Goal: Check status: Check status

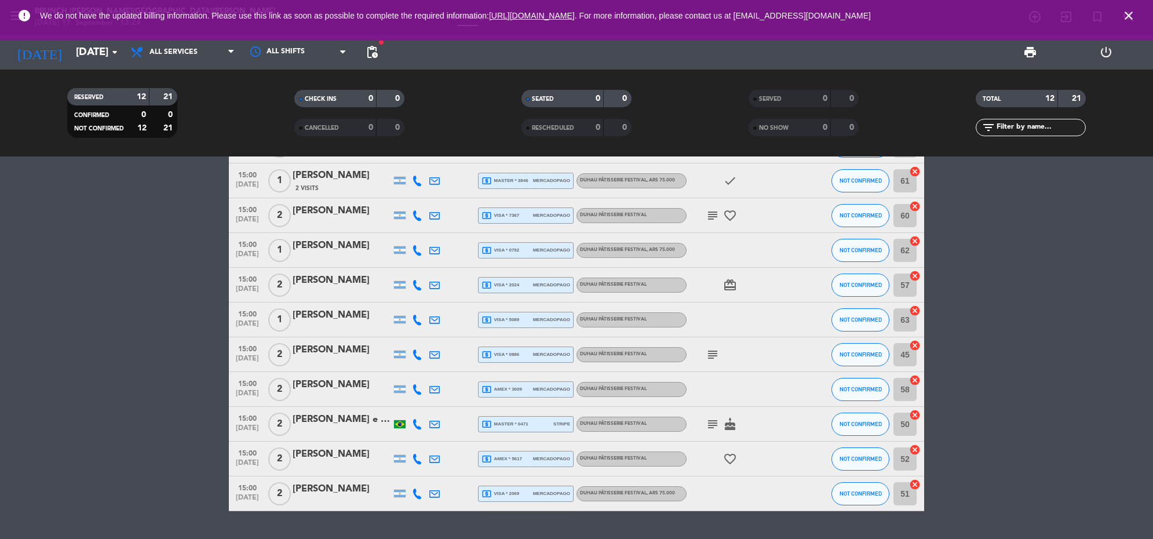
scroll to position [192, 0]
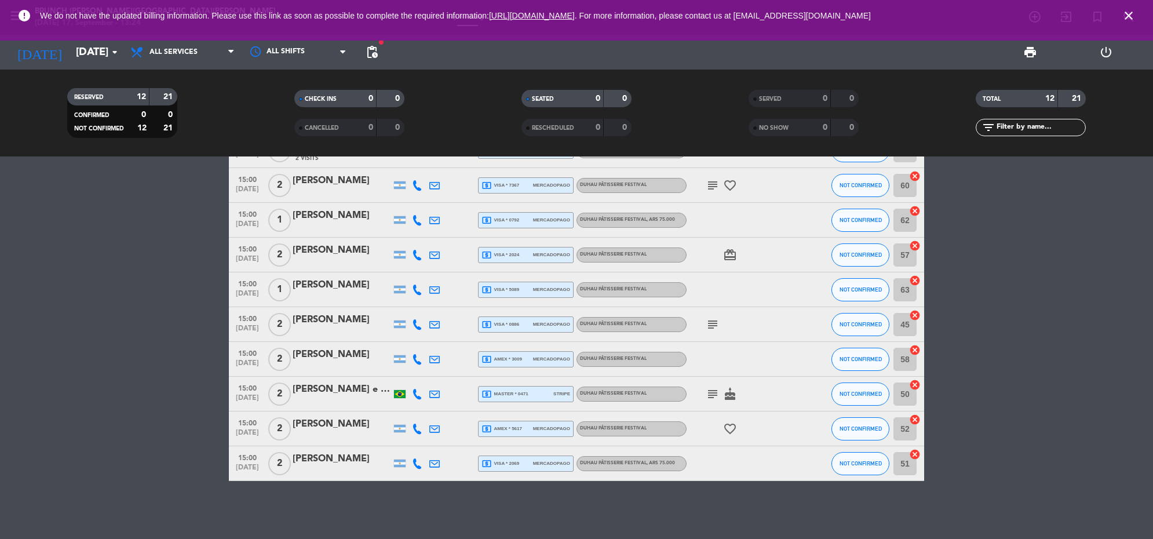
click at [711, 393] on icon "subject" at bounding box center [713, 394] width 14 height 14
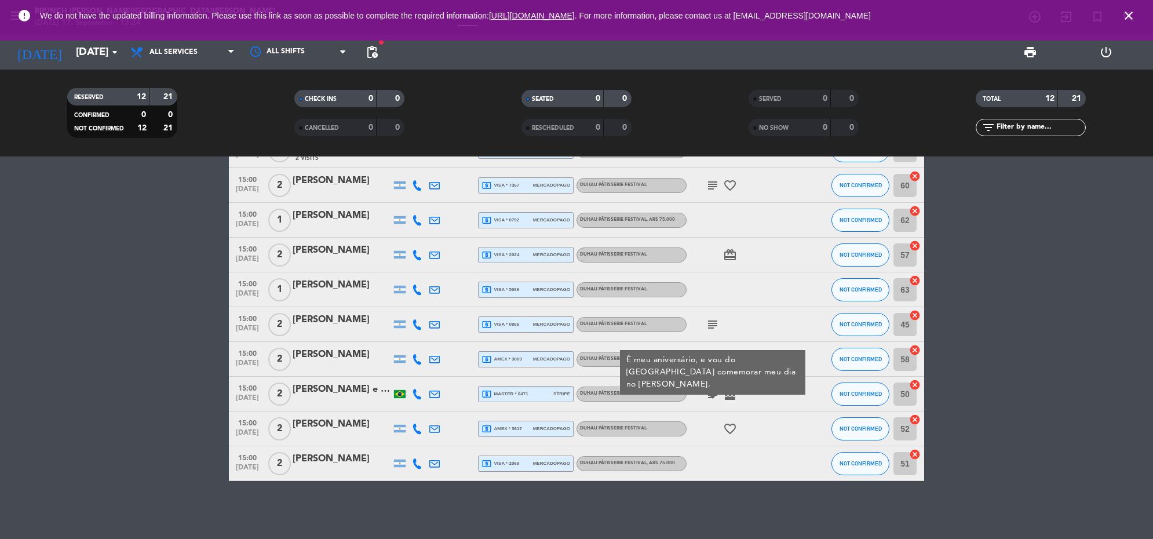
click at [712, 323] on icon "subject" at bounding box center [713, 325] width 14 height 14
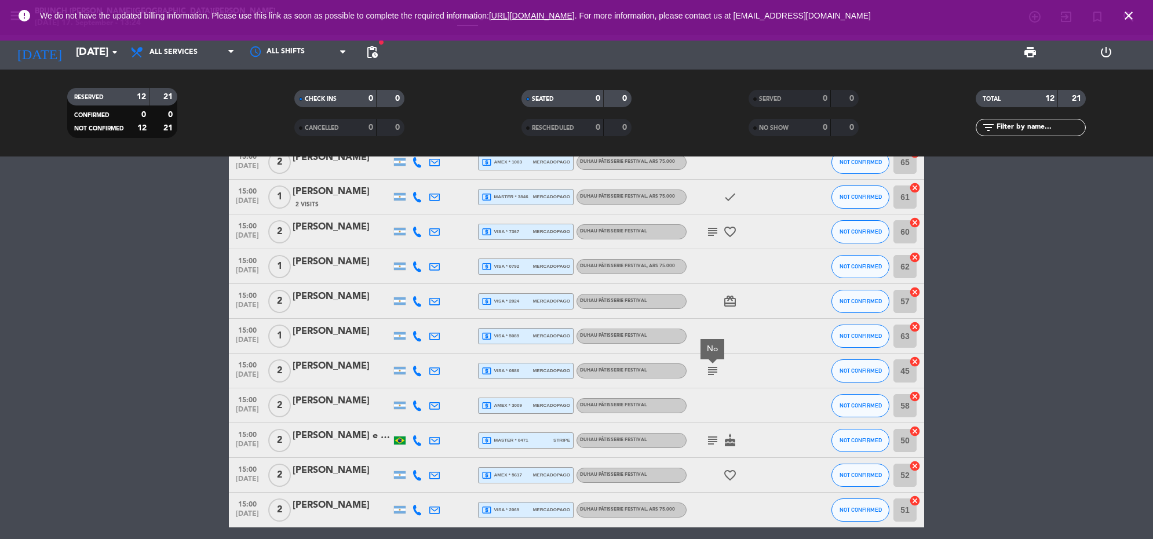
scroll to position [120, 0]
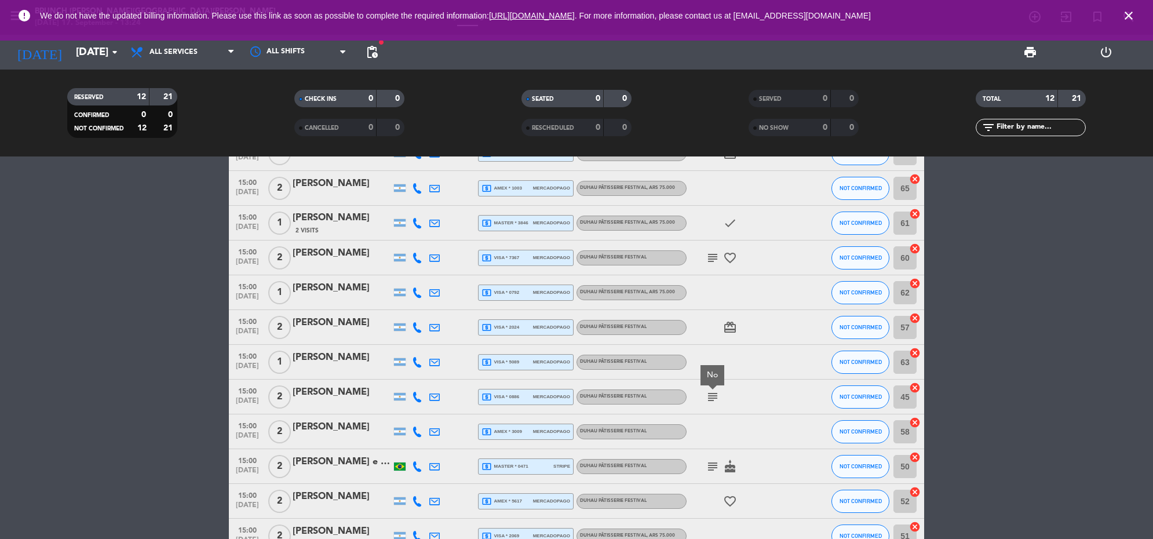
click at [717, 253] on icon "subject" at bounding box center [713, 258] width 14 height 14
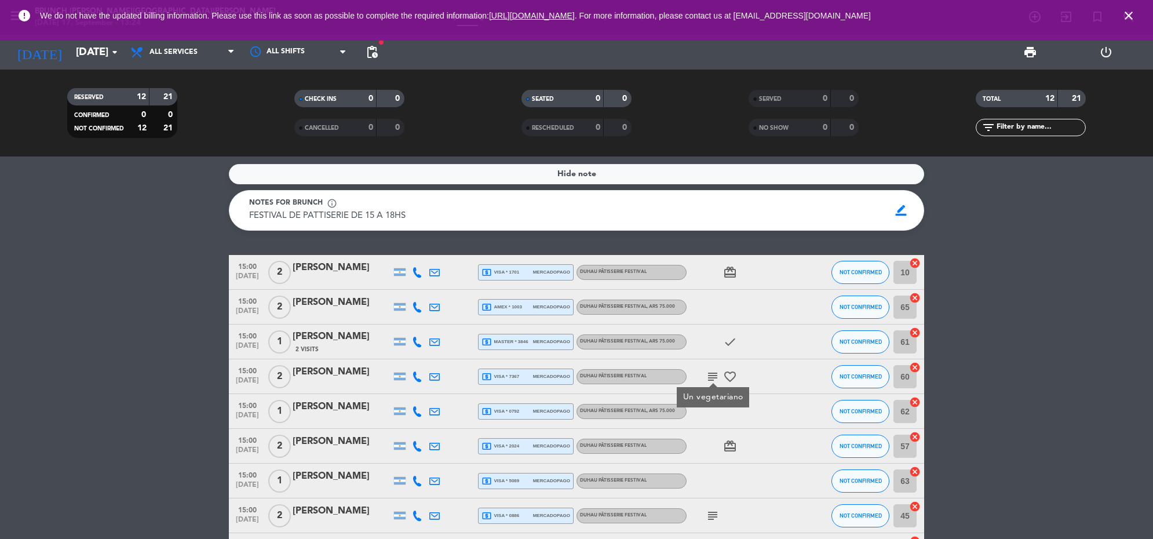
scroll to position [0, 0]
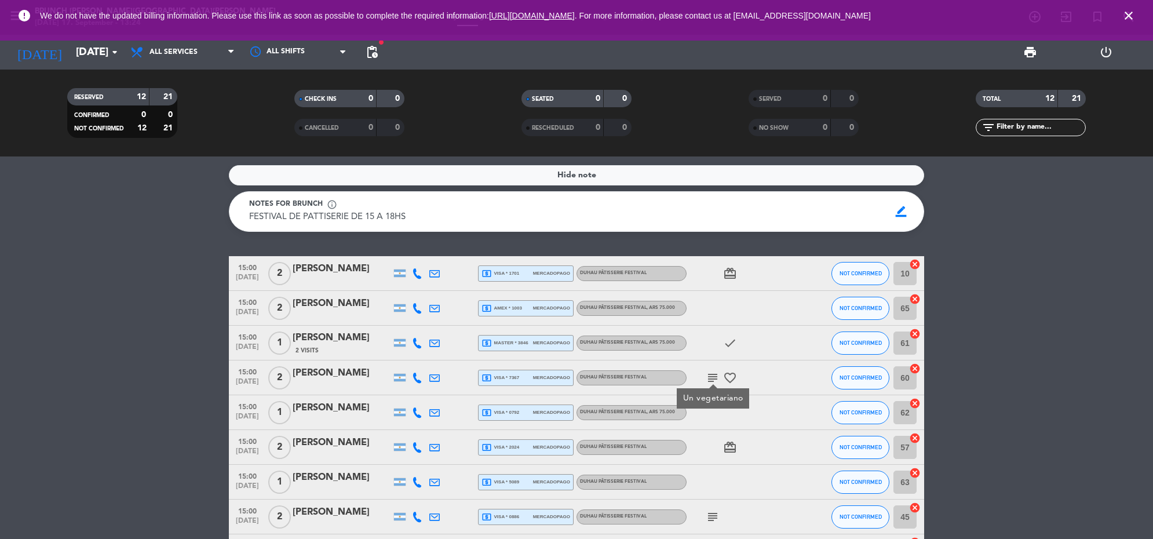
click at [317, 352] on span "2 Visits" at bounding box center [307, 350] width 23 height 9
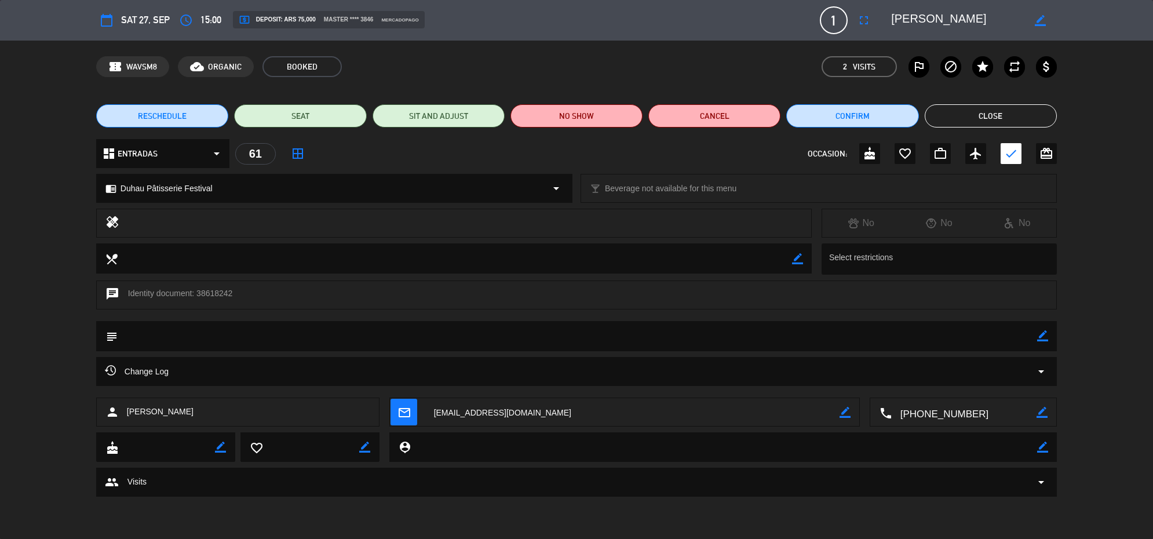
click at [1036, 482] on span "arrow_drop_down" at bounding box center [1042, 482] width 14 height 14
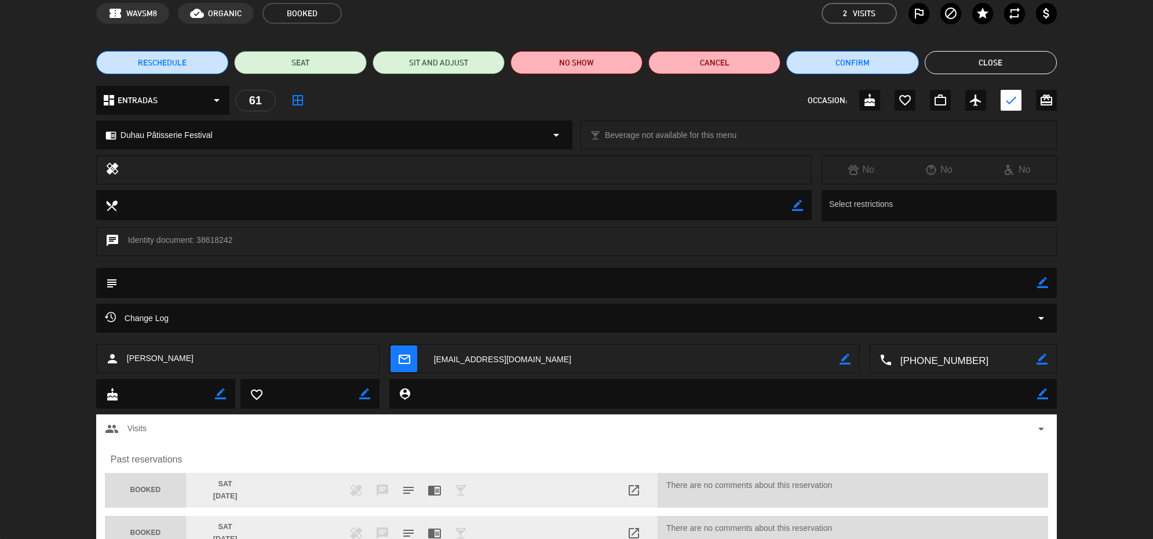
scroll to position [108, 0]
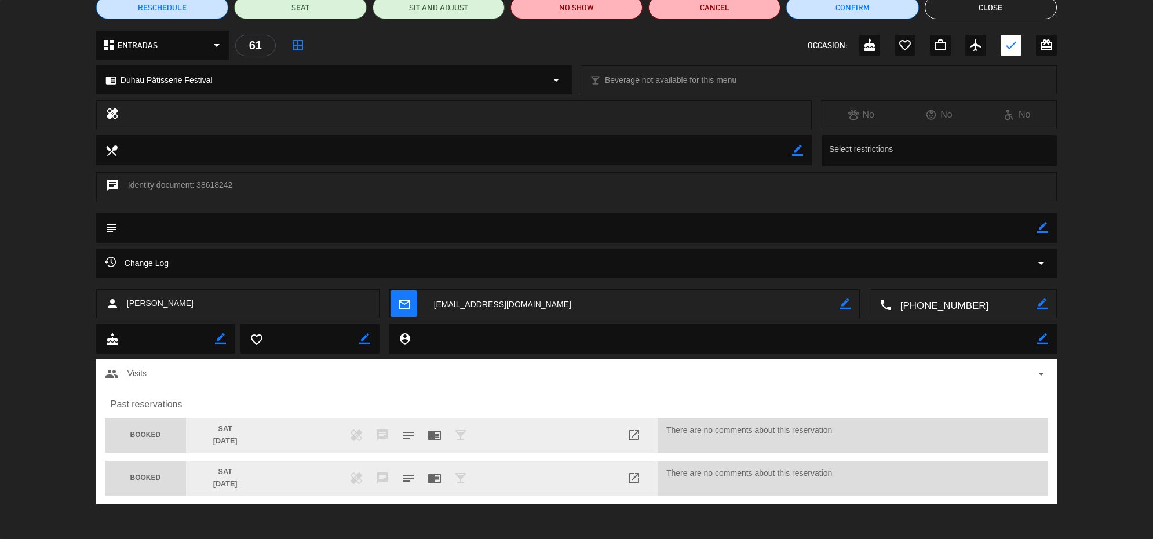
click at [1040, 378] on span "arrow_drop_down" at bounding box center [1042, 374] width 14 height 14
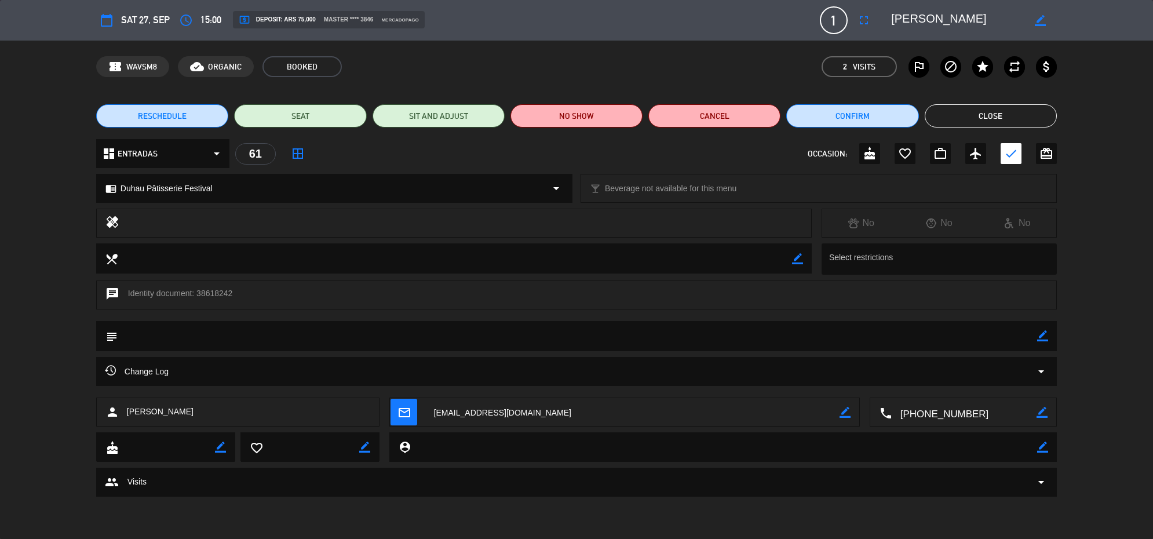
click at [953, 112] on button "Close" at bounding box center [991, 115] width 132 height 23
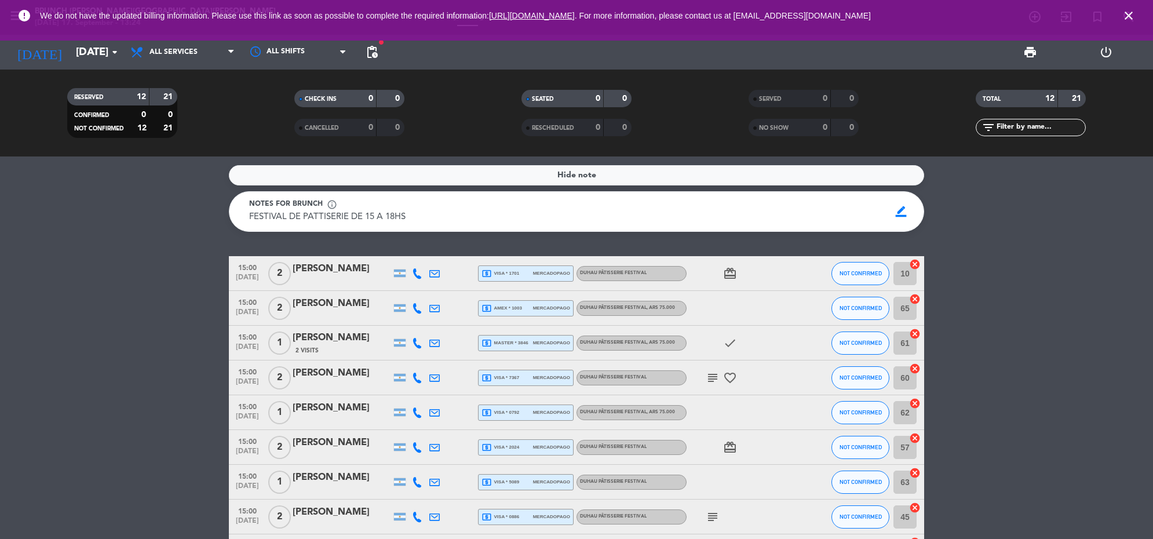
click at [1137, 19] on span "close" at bounding box center [1128, 15] width 31 height 31
click at [1131, 12] on icon "close" at bounding box center [1129, 16] width 14 height 14
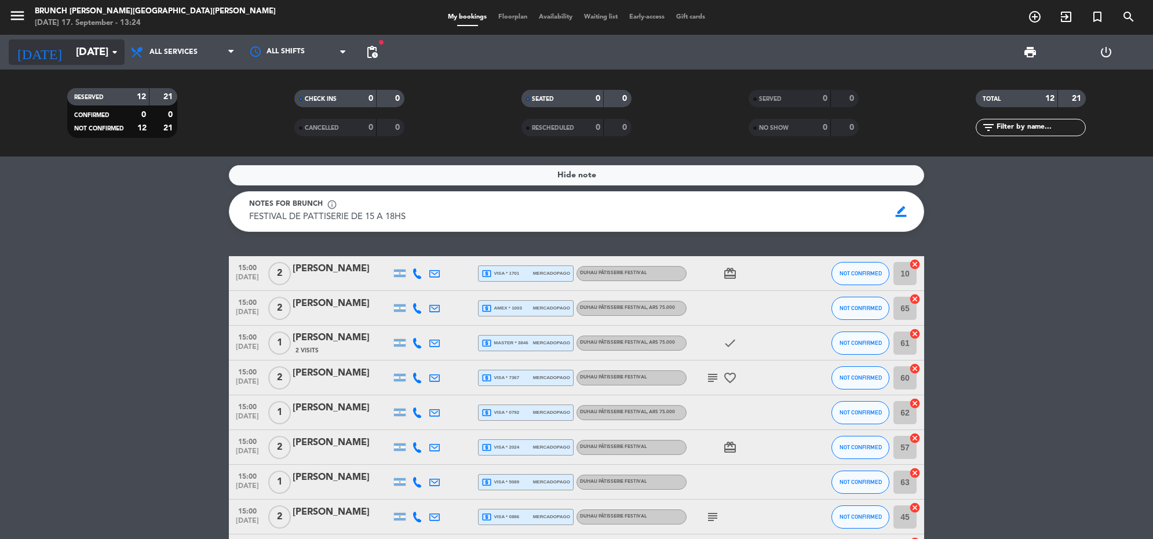
click at [77, 56] on input "[DATE]" at bounding box center [138, 52] width 136 height 24
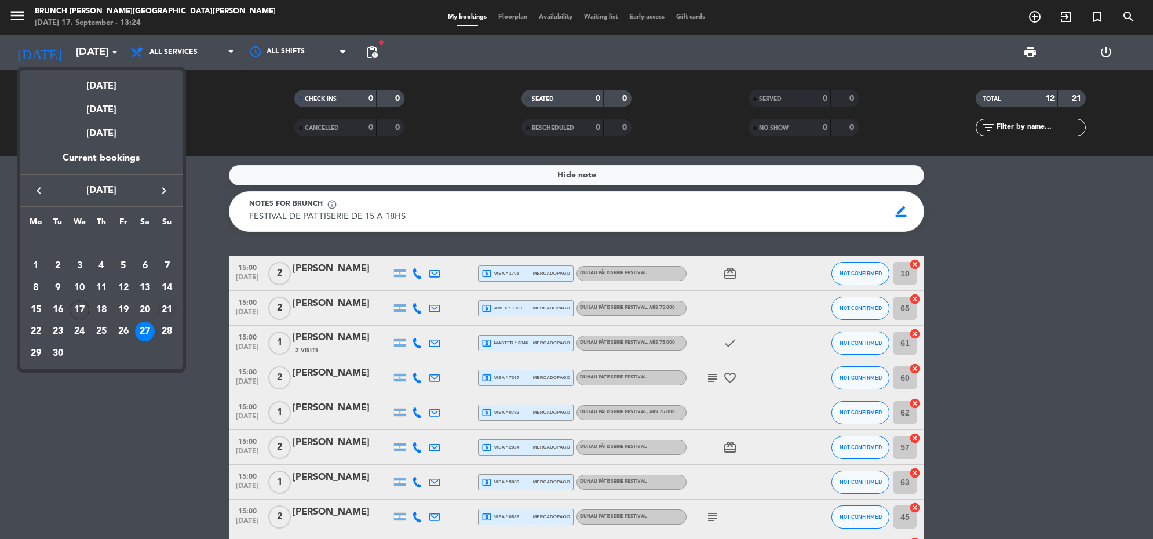
click at [166, 313] on div "21" at bounding box center [167, 310] width 20 height 20
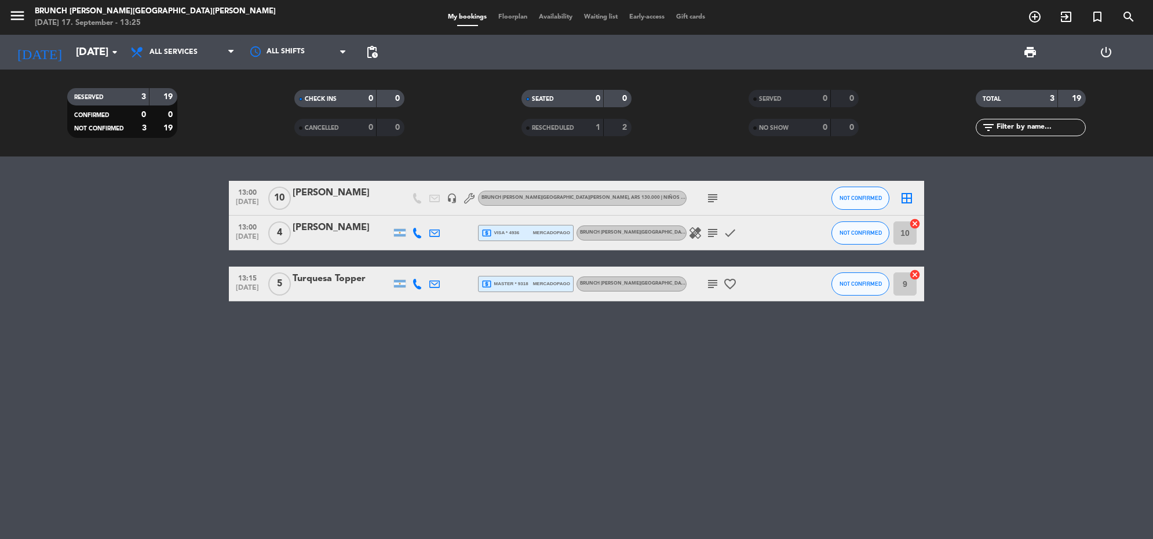
click at [710, 196] on icon "subject" at bounding box center [713, 198] width 14 height 14
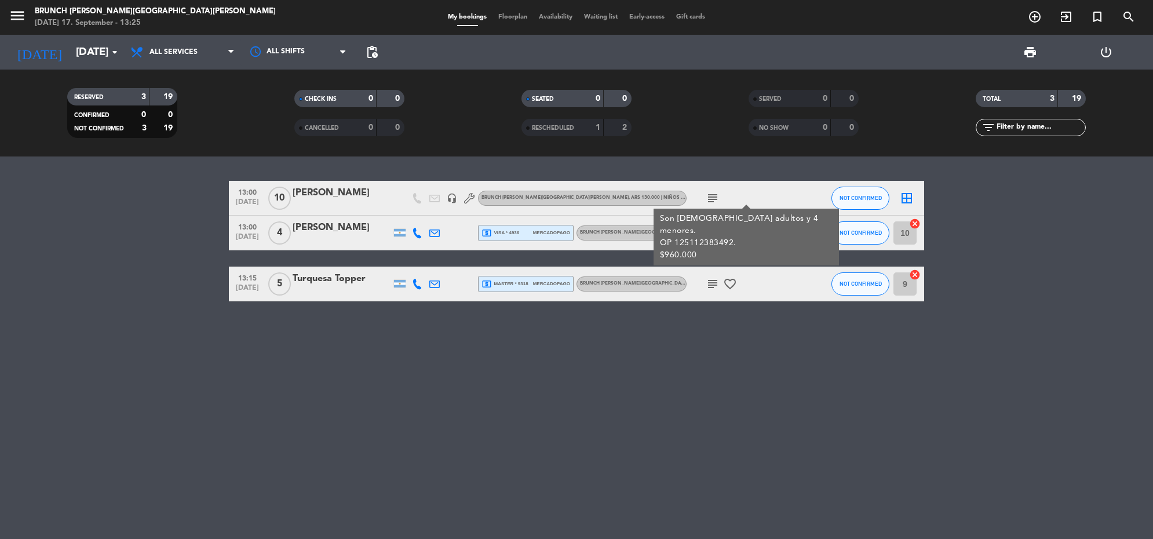
click at [691, 348] on div "13:00 [DATE] [PERSON_NAME] headset_mic Brunch [PERSON_NAME][GEOGRAPHIC_DATA][PE…" at bounding box center [576, 347] width 1153 height 383
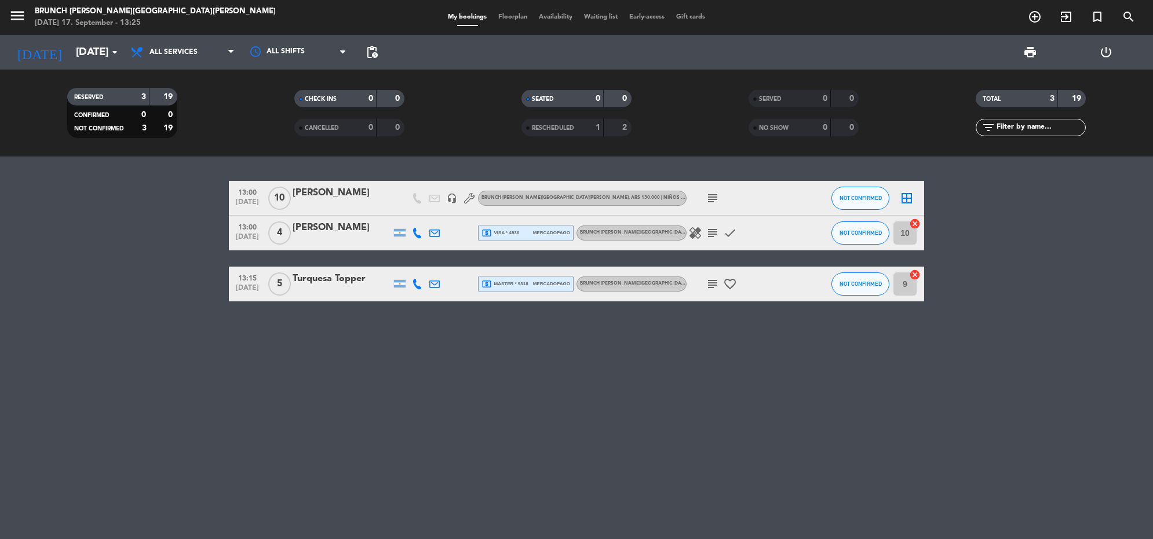
click at [709, 233] on icon "subject" at bounding box center [713, 233] width 14 height 14
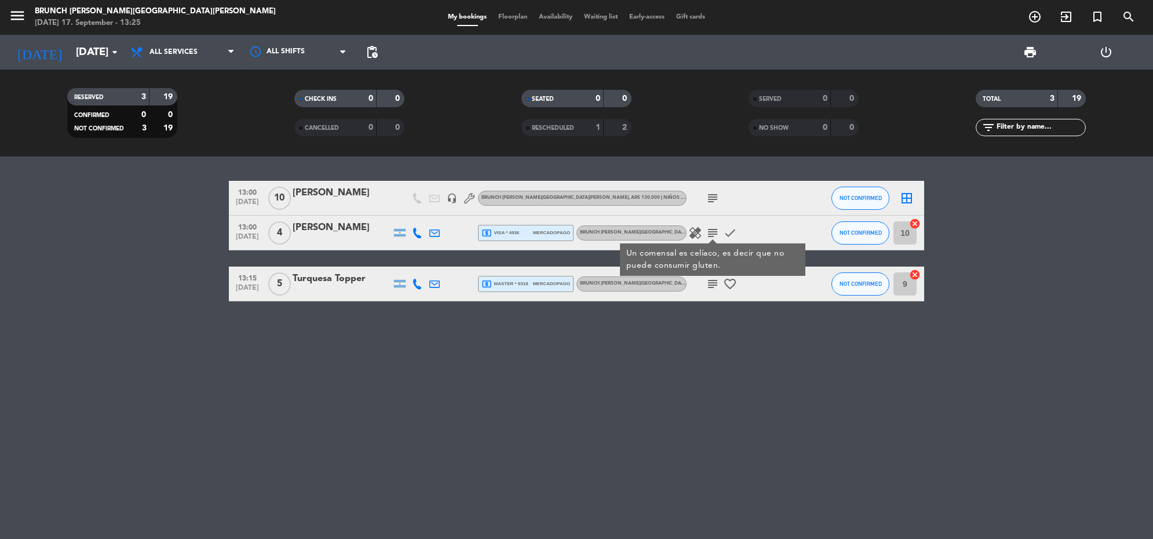
click at [714, 277] on icon "subject" at bounding box center [713, 284] width 14 height 14
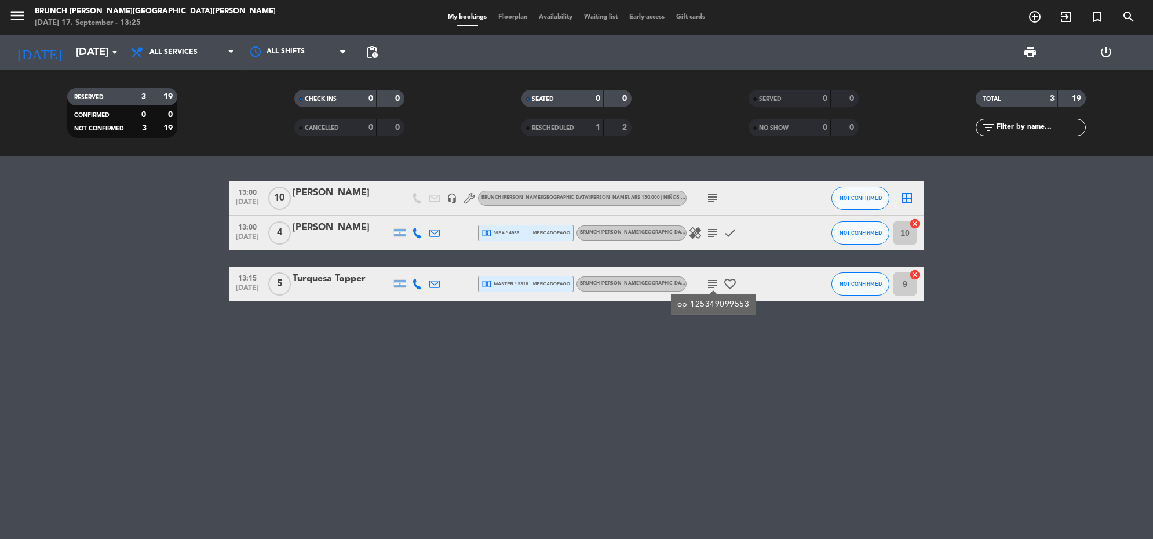
click at [446, 414] on div "13:00 [DATE] [PERSON_NAME] headset_mic Brunch [PERSON_NAME][GEOGRAPHIC_DATA][PE…" at bounding box center [576, 347] width 1153 height 383
click at [92, 42] on input "[DATE]" at bounding box center [138, 52] width 136 height 24
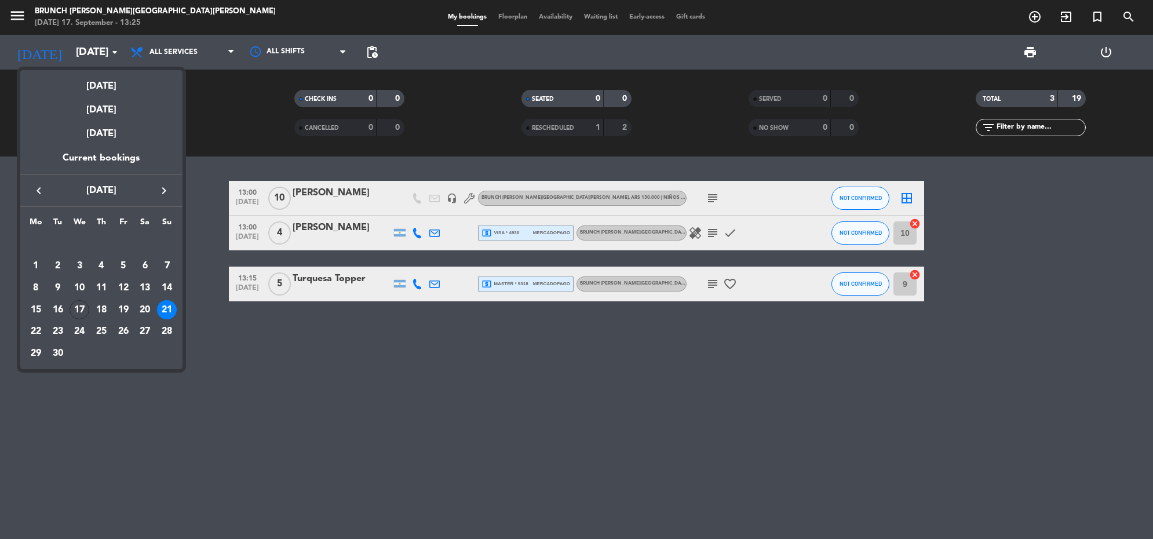
click at [8, 17] on div at bounding box center [576, 269] width 1153 height 539
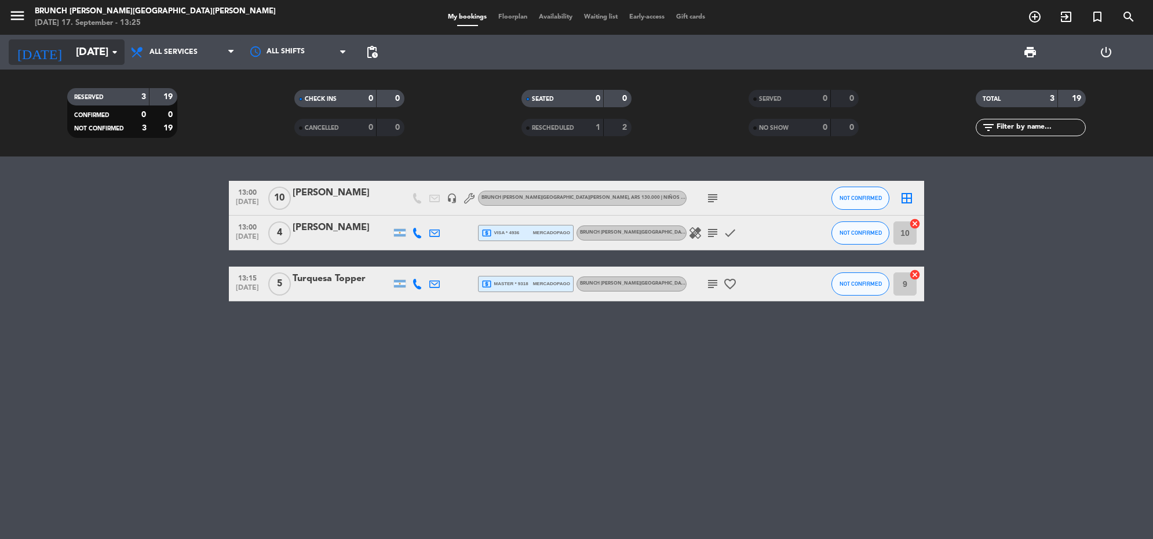
click at [84, 51] on input "[DATE]" at bounding box center [138, 52] width 136 height 24
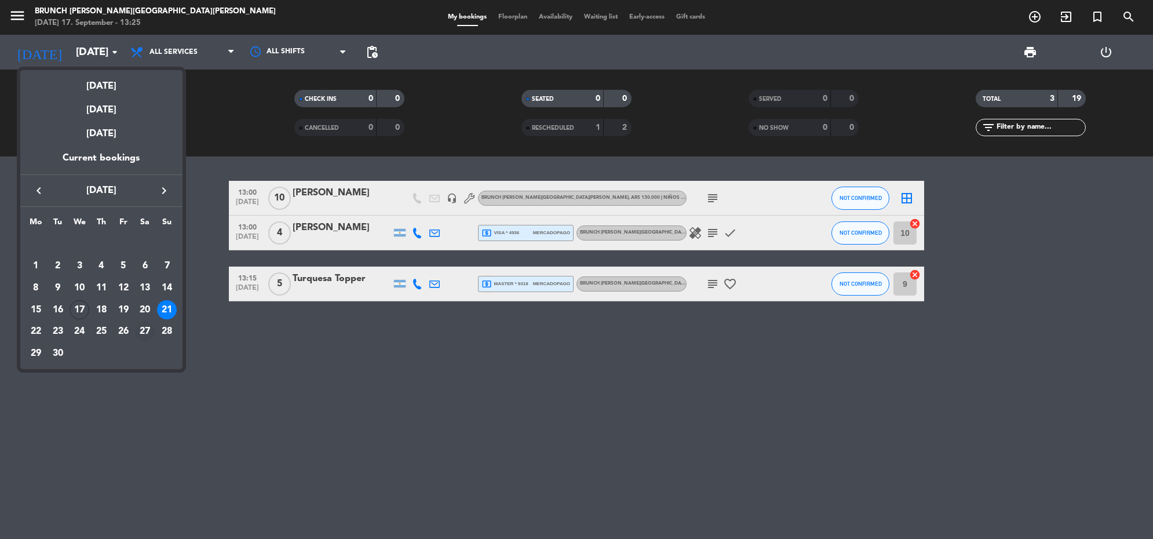
click at [145, 331] on div "27" at bounding box center [145, 332] width 20 height 20
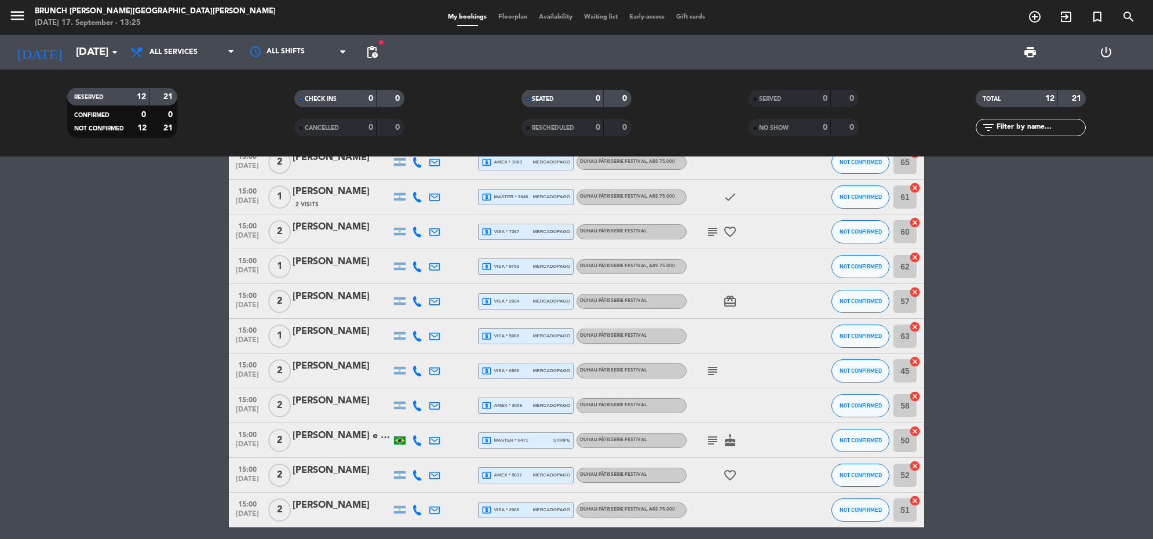
scroll to position [120, 0]
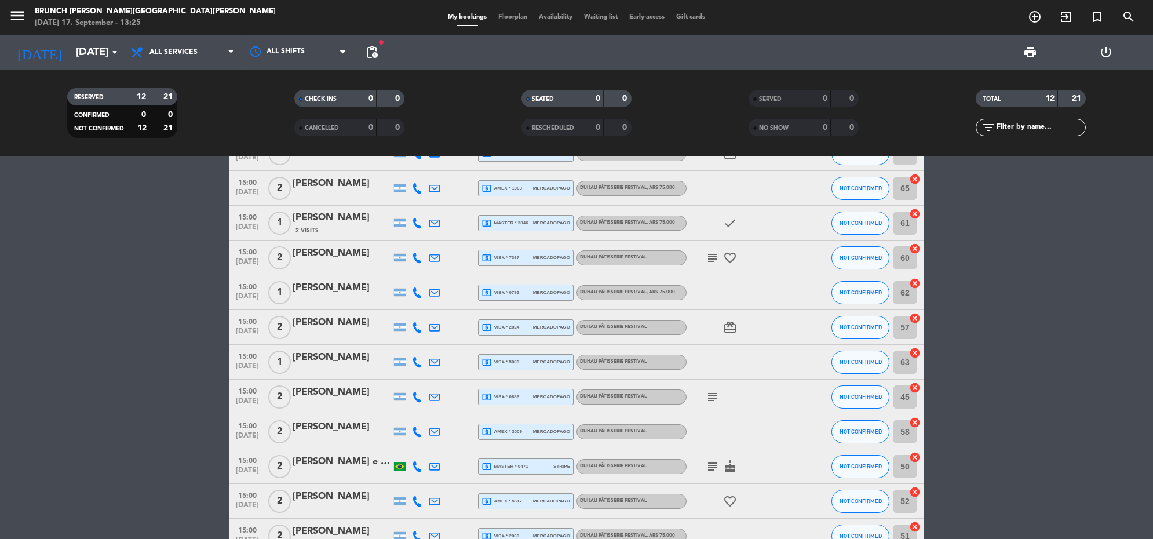
click at [638, 255] on span "Duhau Pâtisserie Festival" at bounding box center [613, 257] width 67 height 5
click at [549, 255] on span "mercadopago" at bounding box center [551, 258] width 37 height 8
click at [555, 301] on div "15:00 [DATE] 1 [PERSON_NAME] local_atm visa * 0792 mercadopago Duhau Pâtisserie…" at bounding box center [576, 292] width 695 height 35
click at [553, 289] on span "mercadopago" at bounding box center [551, 293] width 37 height 8
click at [540, 336] on div "15:00 [DATE] 2 [PERSON_NAME] local_atm visa * 2024 mercadopago Duhau Pâtisserie…" at bounding box center [576, 327] width 695 height 35
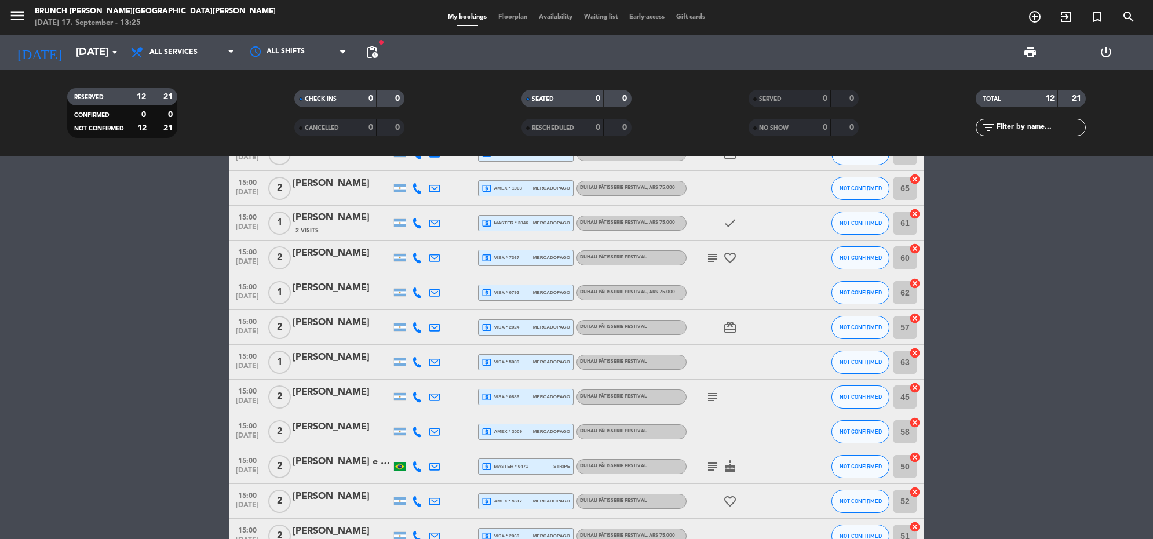
click at [539, 327] on span "mercadopago" at bounding box center [551, 327] width 37 height 8
click at [934, 326] on bookings-row "15:00 [DATE] 2 [PERSON_NAME] local_atm visa * 1701 mercadopago Duhau Pâtisserie…" at bounding box center [576, 344] width 1153 height 417
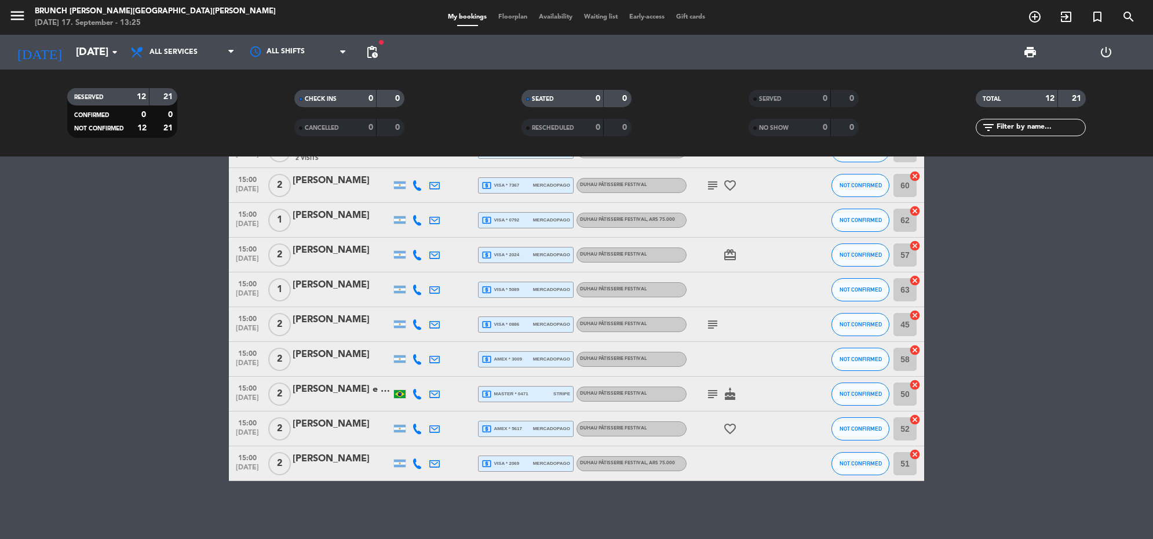
click at [548, 463] on span "mercadopago" at bounding box center [551, 464] width 37 height 8
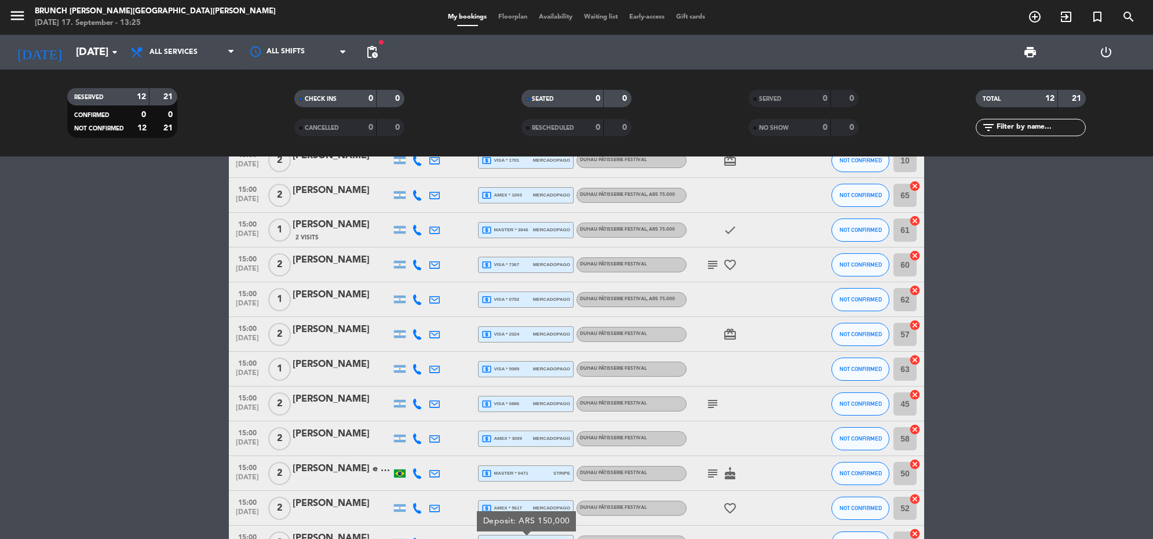
scroll to position [0, 0]
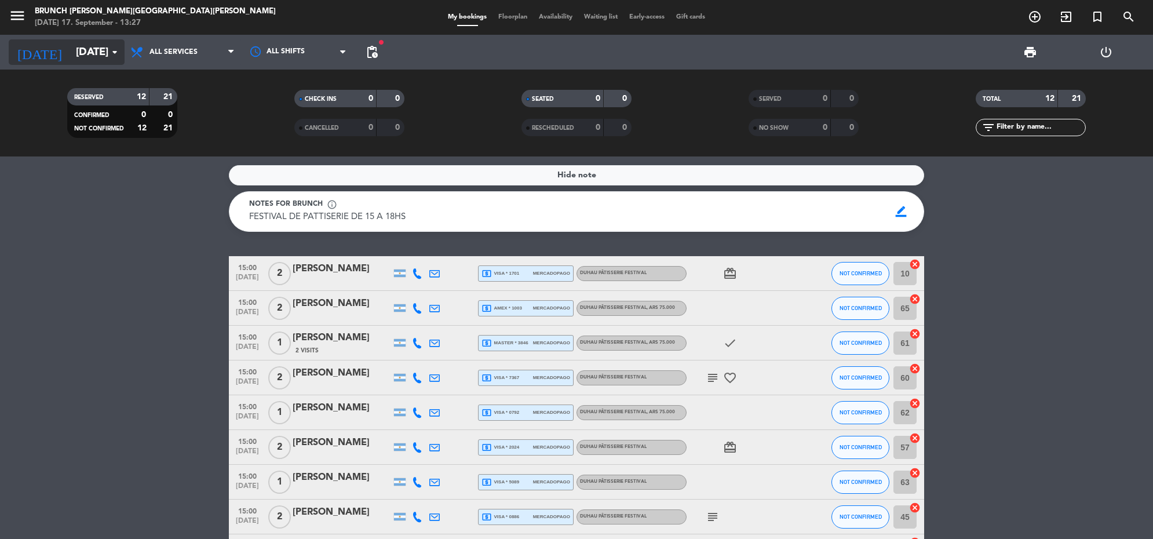
click at [88, 48] on input "[DATE]" at bounding box center [138, 52] width 136 height 24
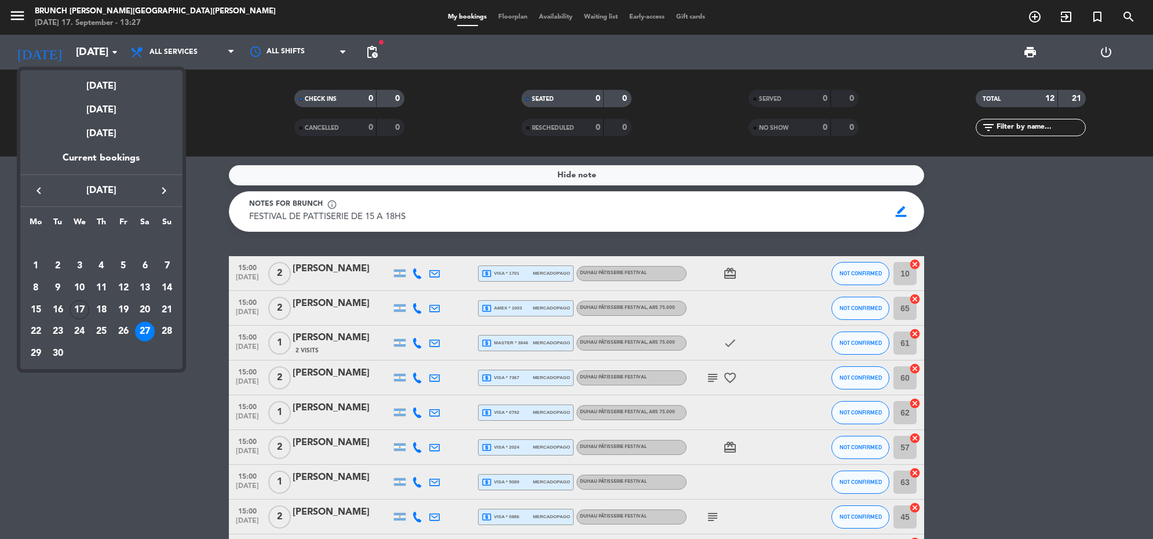
click at [45, 187] on icon "keyboard_arrow_left" at bounding box center [39, 191] width 14 height 14
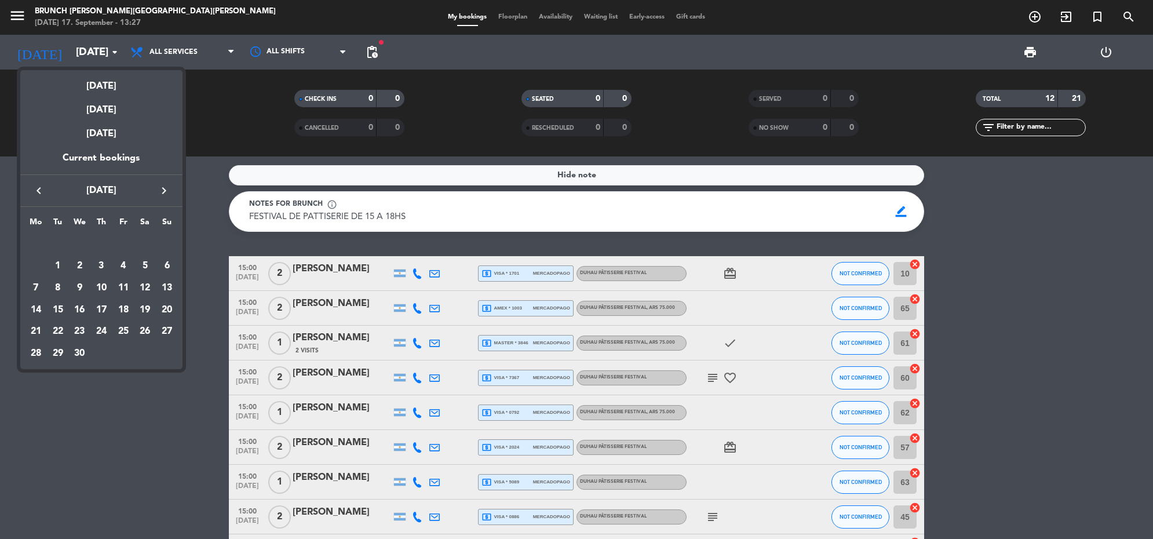
click at [45, 187] on icon "keyboard_arrow_left" at bounding box center [39, 191] width 14 height 14
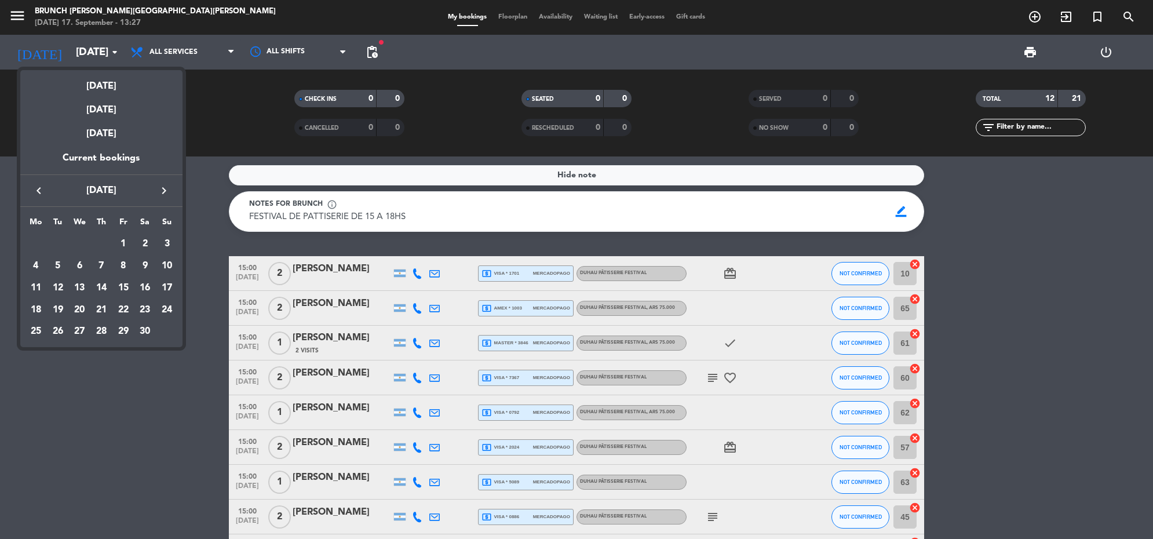
click at [45, 187] on icon "keyboard_arrow_left" at bounding box center [39, 191] width 14 height 14
click at [142, 310] on div "20" at bounding box center [145, 310] width 20 height 20
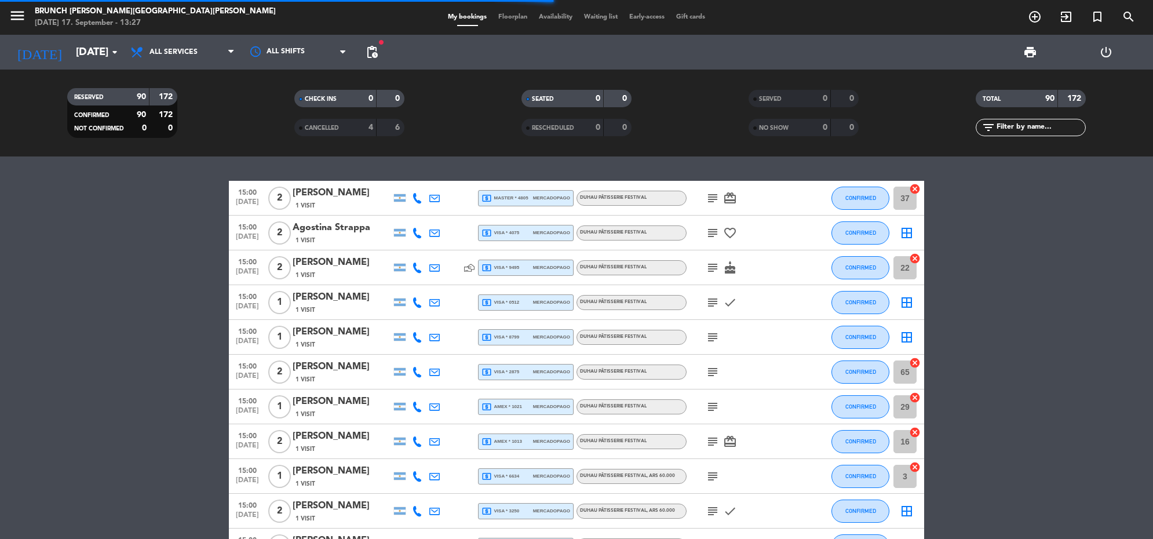
click at [708, 300] on icon "subject" at bounding box center [713, 303] width 14 height 14
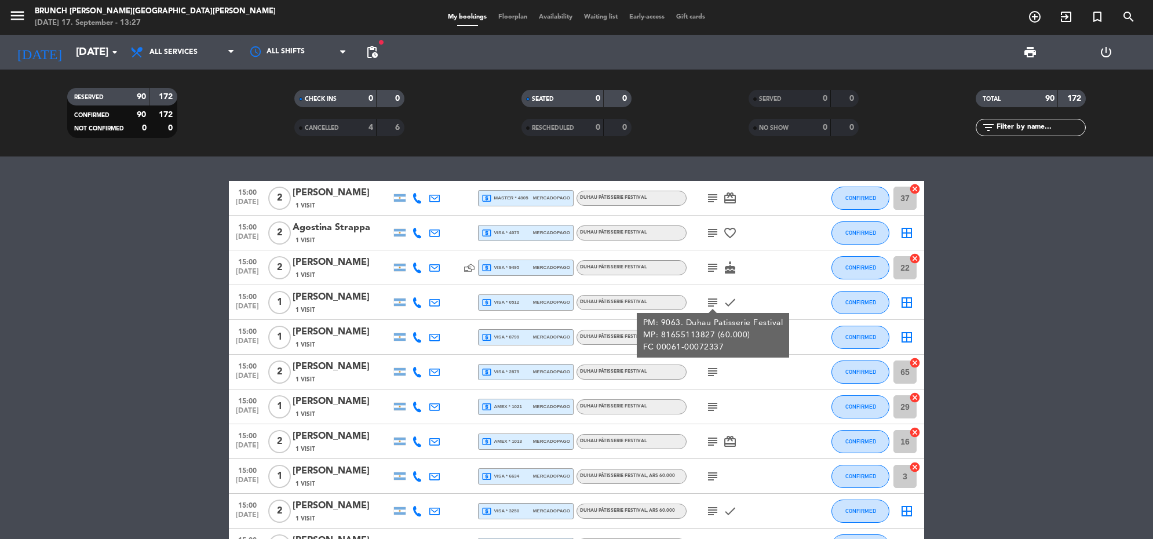
click at [704, 368] on span "subject" at bounding box center [712, 372] width 17 height 14
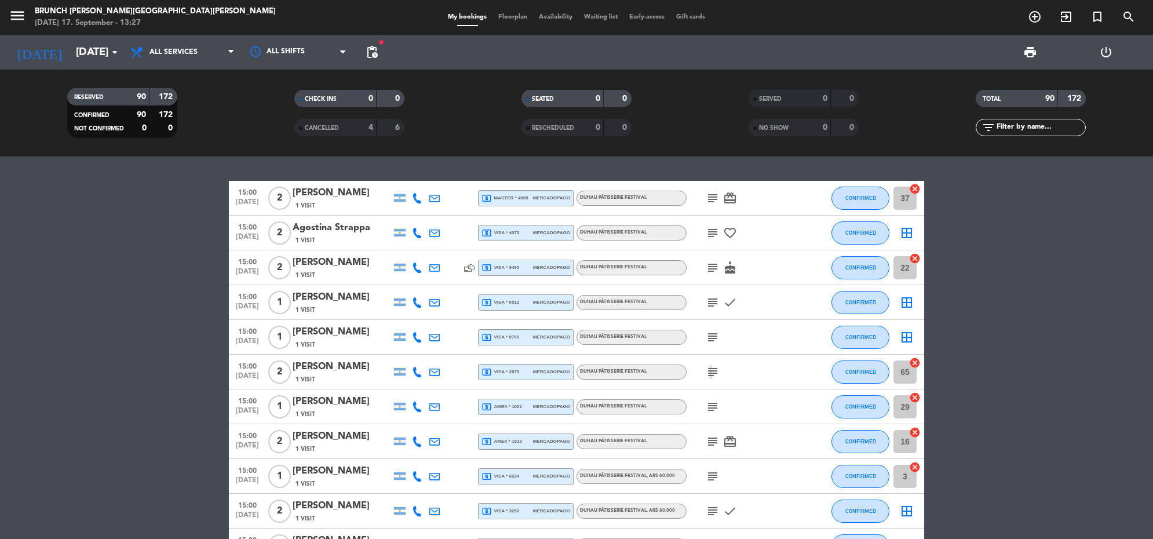
click at [709, 368] on icon "subject" at bounding box center [713, 372] width 14 height 14
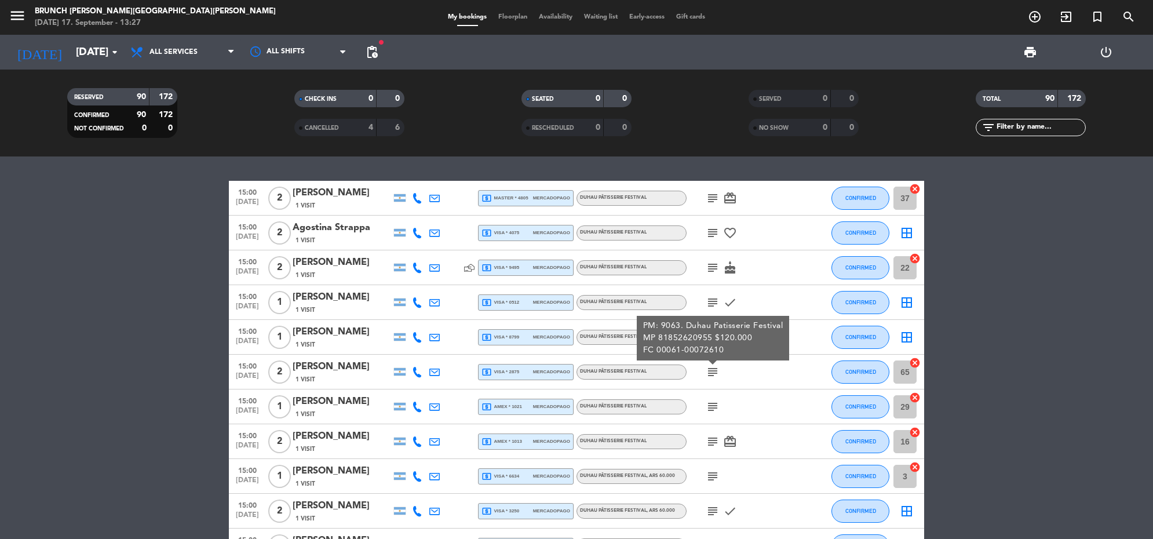
drag, startPoint x: 709, startPoint y: 368, endPoint x: 718, endPoint y: 407, distance: 40.4
click at [718, 407] on icon "subject" at bounding box center [713, 407] width 14 height 14
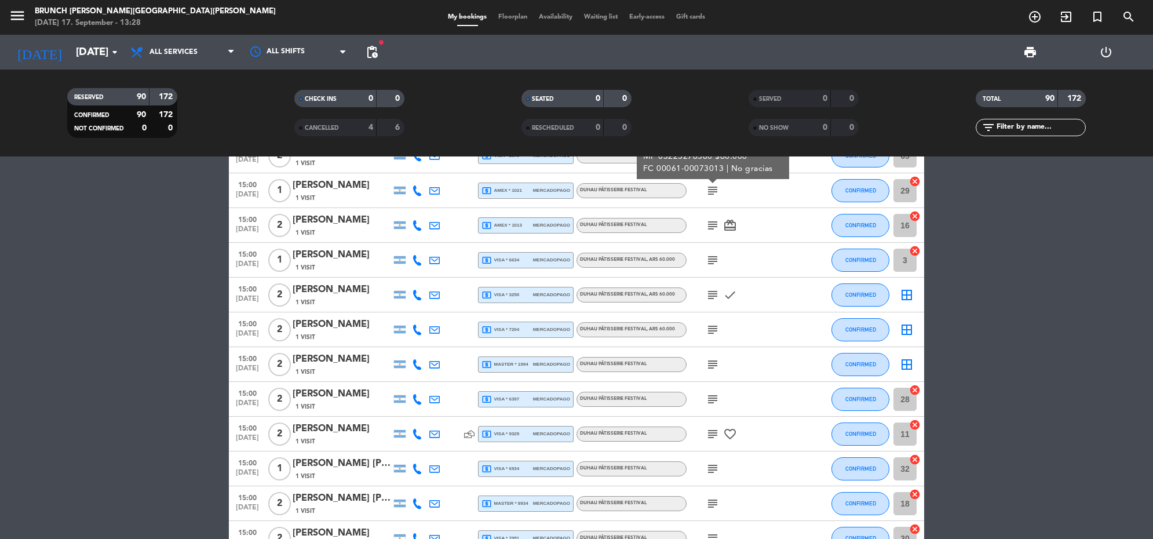
scroll to position [217, 0]
click at [708, 332] on icon "subject" at bounding box center [713, 329] width 14 height 14
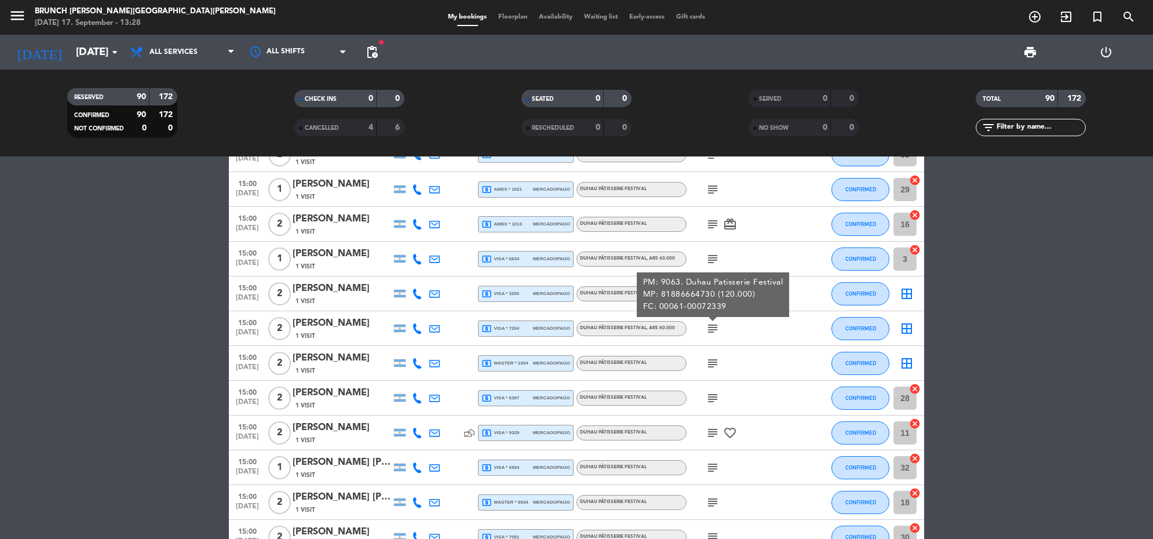
click at [713, 354] on div "subject" at bounding box center [739, 363] width 104 height 34
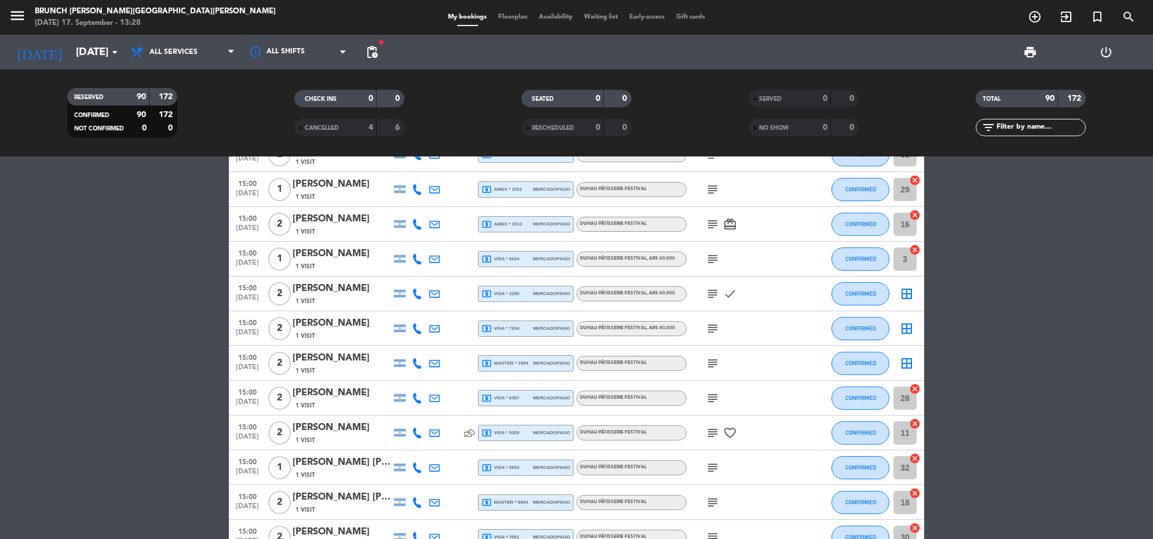
click at [713, 362] on icon "subject" at bounding box center [713, 363] width 14 height 14
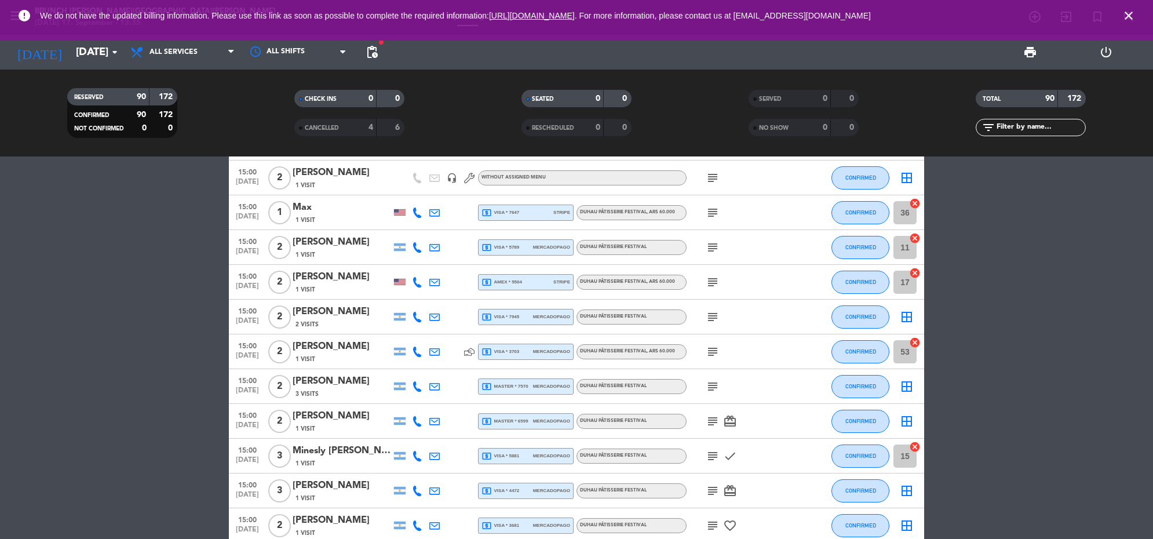
scroll to position [2173, 0]
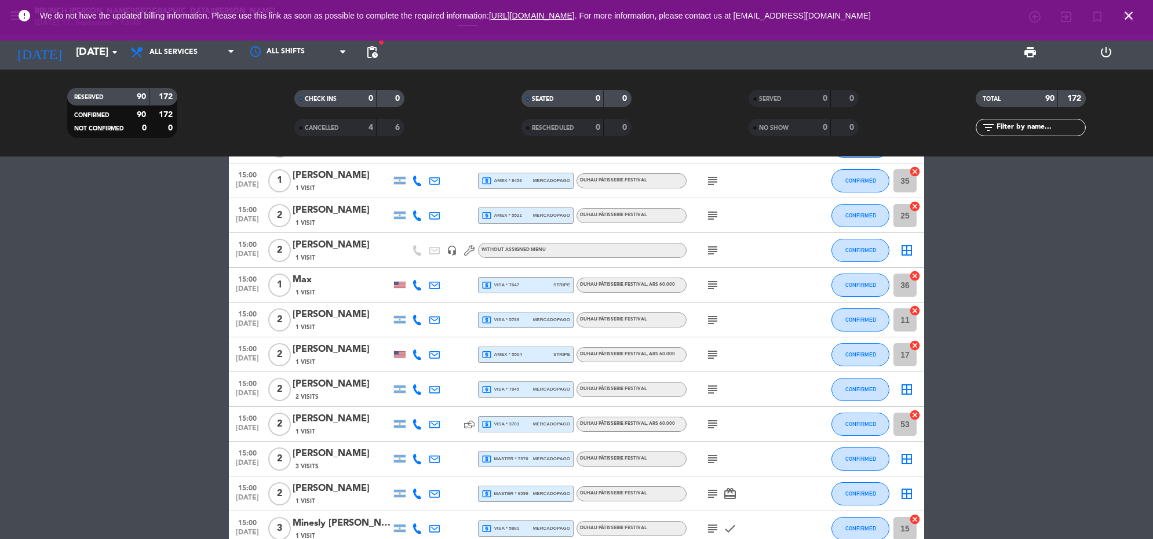
click at [714, 255] on icon "subject" at bounding box center [713, 250] width 14 height 14
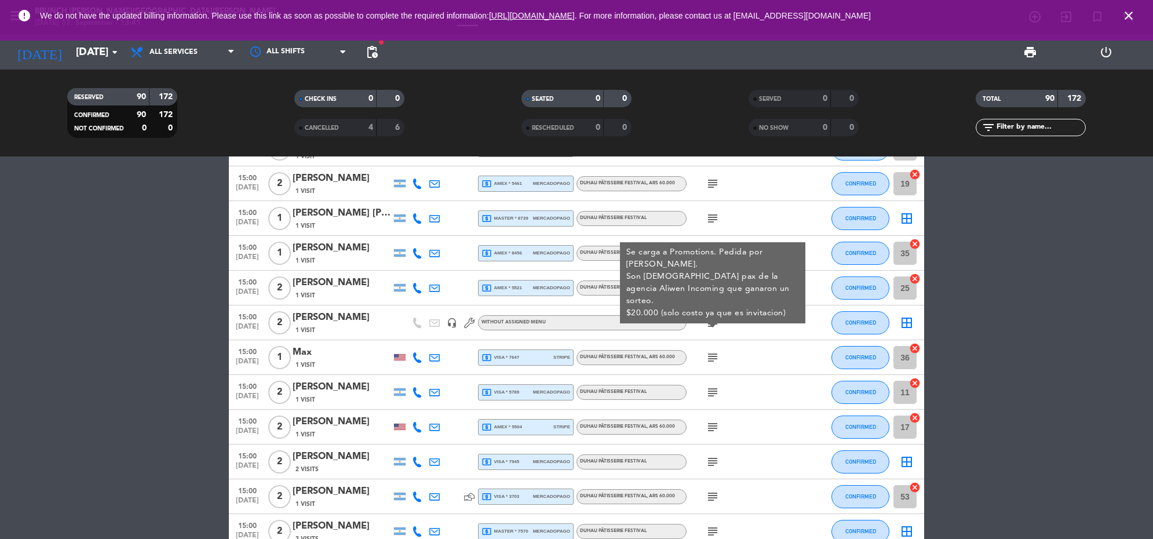
scroll to position [1811, 0]
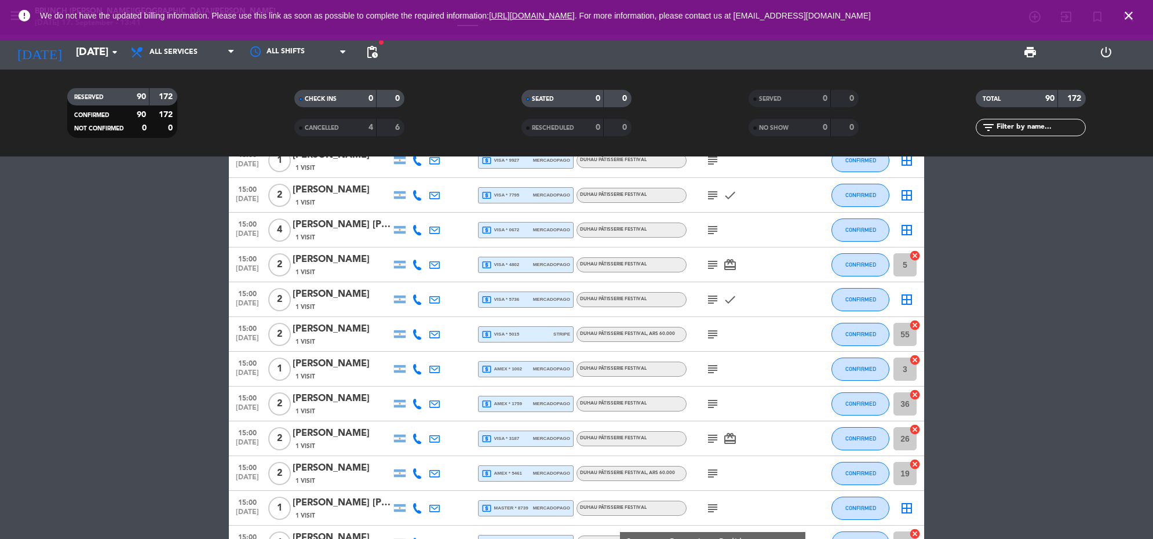
drag, startPoint x: 1128, startPoint y: 12, endPoint x: 868, endPoint y: 19, distance: 260.3
click at [1127, 12] on icon "close" at bounding box center [1129, 16] width 14 height 14
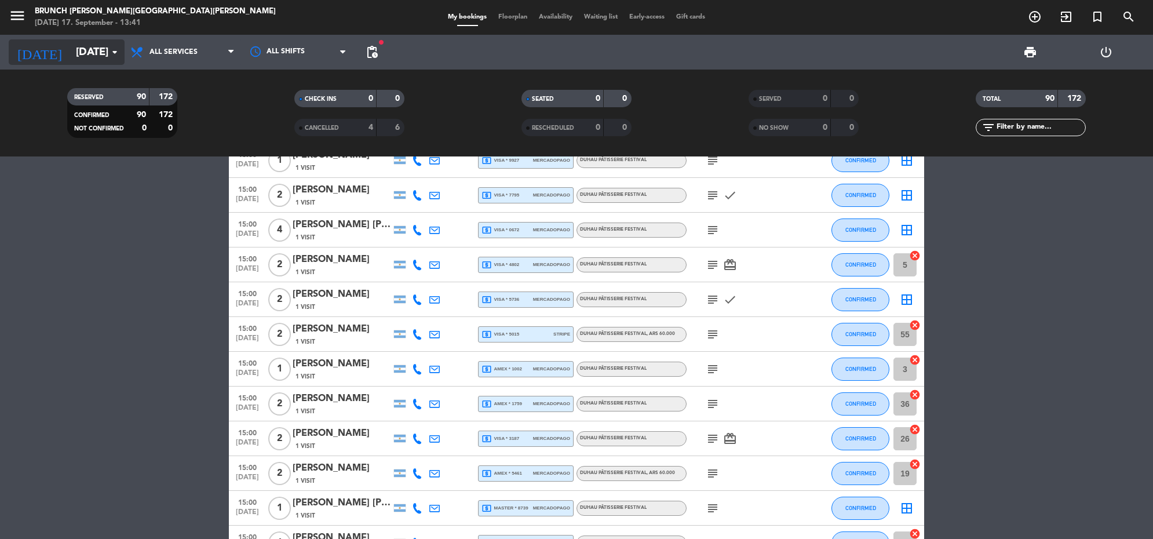
click at [82, 53] on input "[DATE]" at bounding box center [138, 52] width 136 height 24
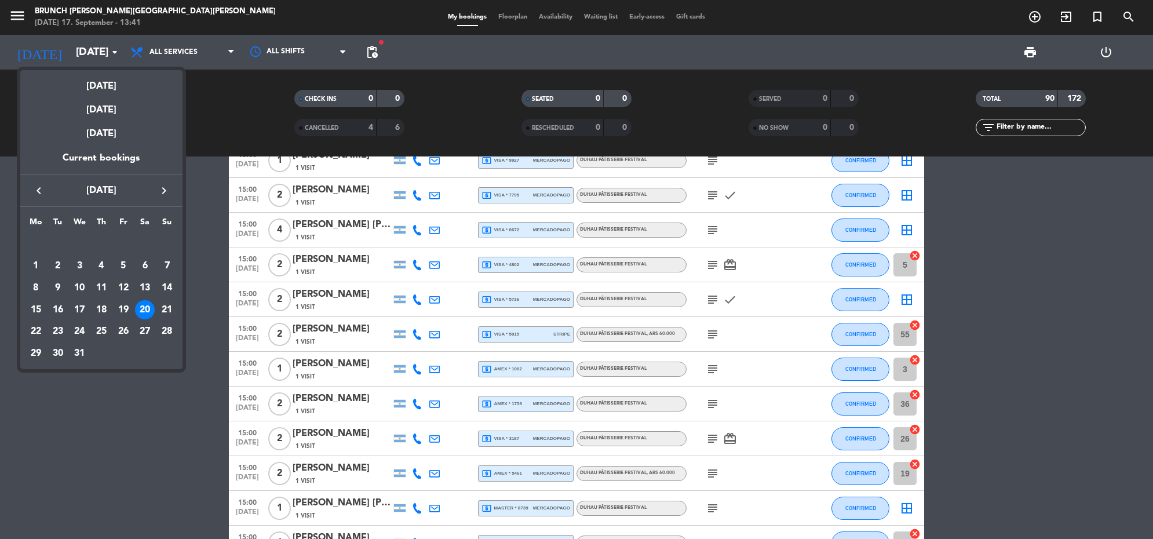
click at [166, 191] on icon "keyboard_arrow_right" at bounding box center [164, 191] width 14 height 14
click at [166, 192] on icon "keyboard_arrow_right" at bounding box center [164, 191] width 14 height 14
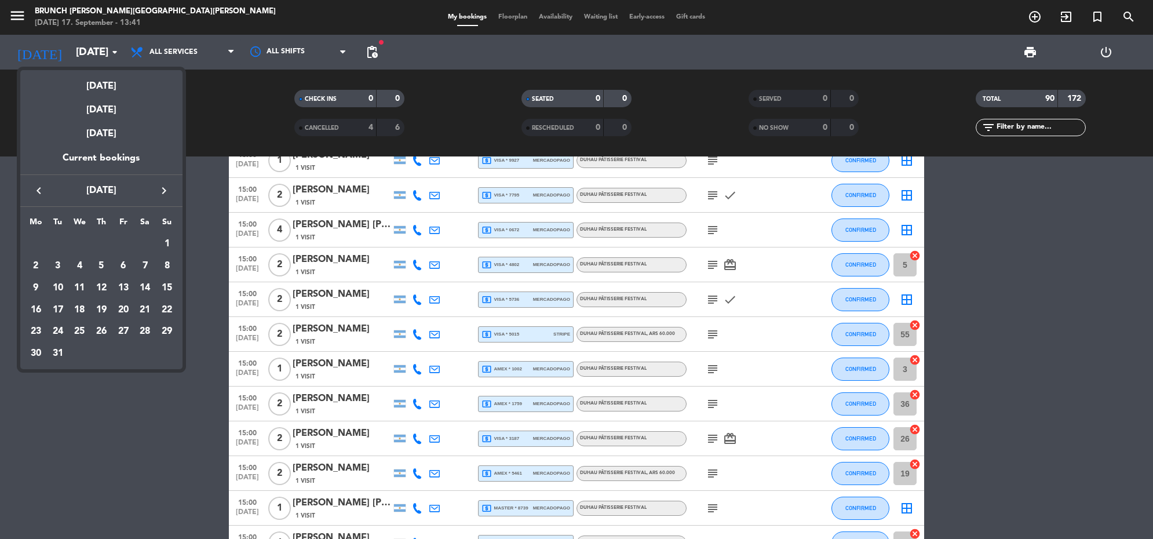
click at [166, 192] on icon "keyboard_arrow_right" at bounding box center [164, 191] width 14 height 14
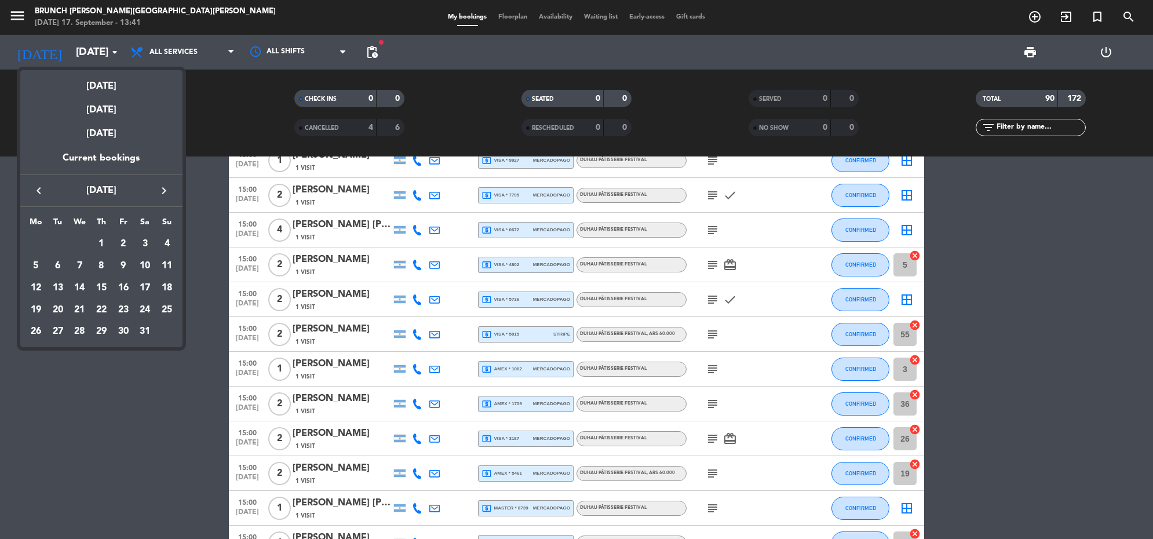
click at [166, 192] on icon "keyboard_arrow_right" at bounding box center [164, 191] width 14 height 14
click at [150, 335] on div "27" at bounding box center [145, 332] width 20 height 20
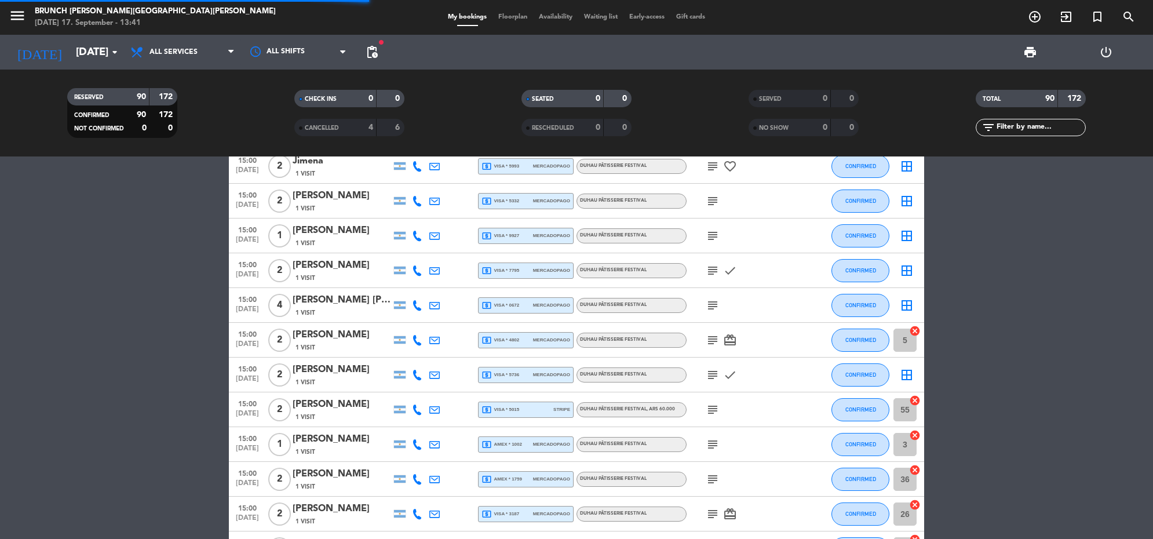
scroll to position [192, 0]
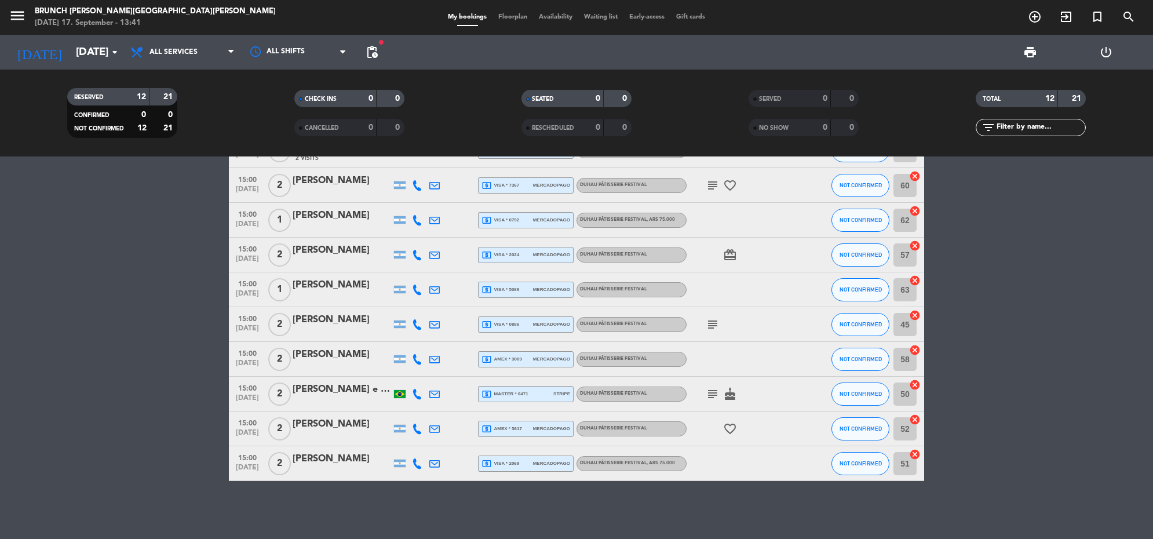
click at [711, 396] on icon "subject" at bounding box center [713, 394] width 14 height 14
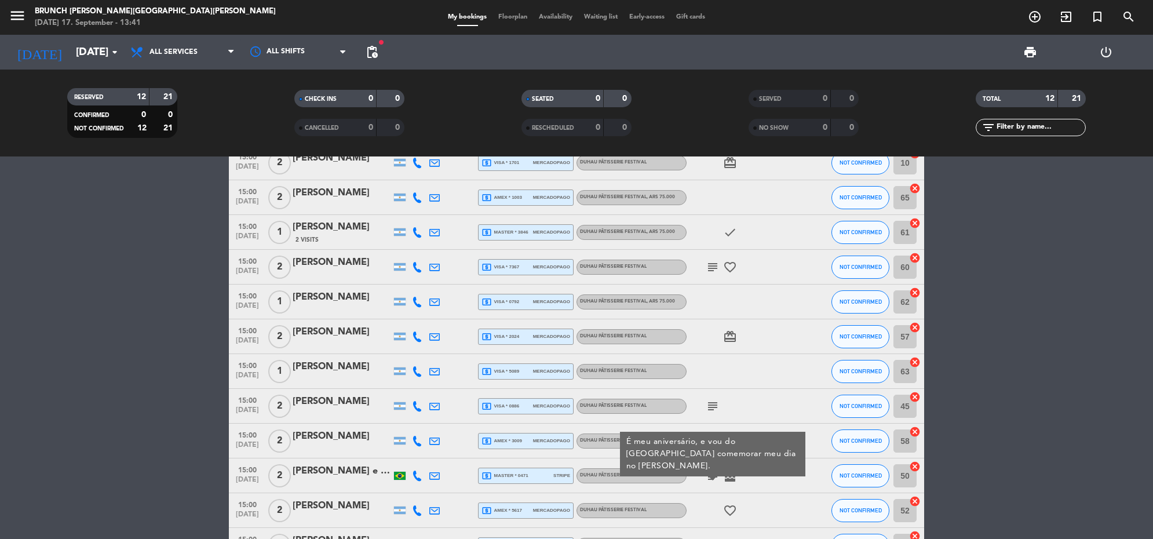
scroll to position [145, 0]
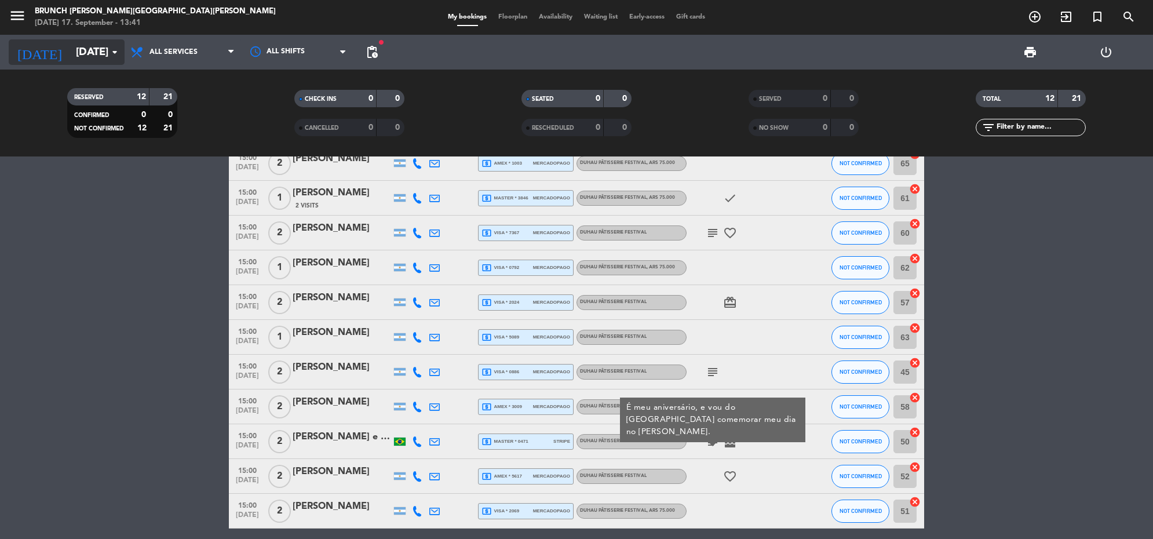
click at [74, 50] on input "[DATE]" at bounding box center [138, 52] width 136 height 24
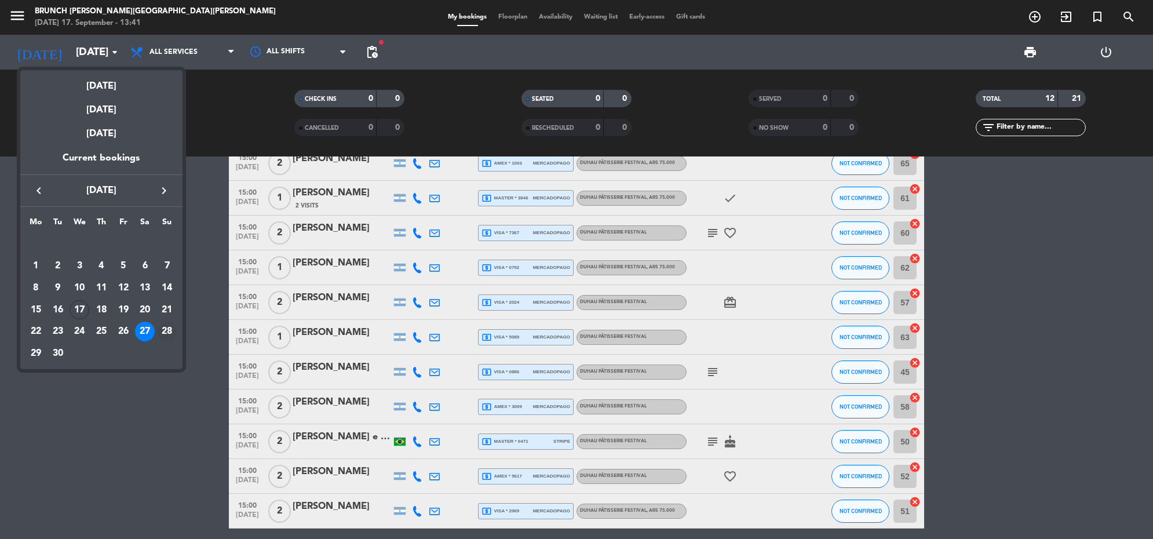
click at [163, 328] on div "28" at bounding box center [167, 332] width 20 height 20
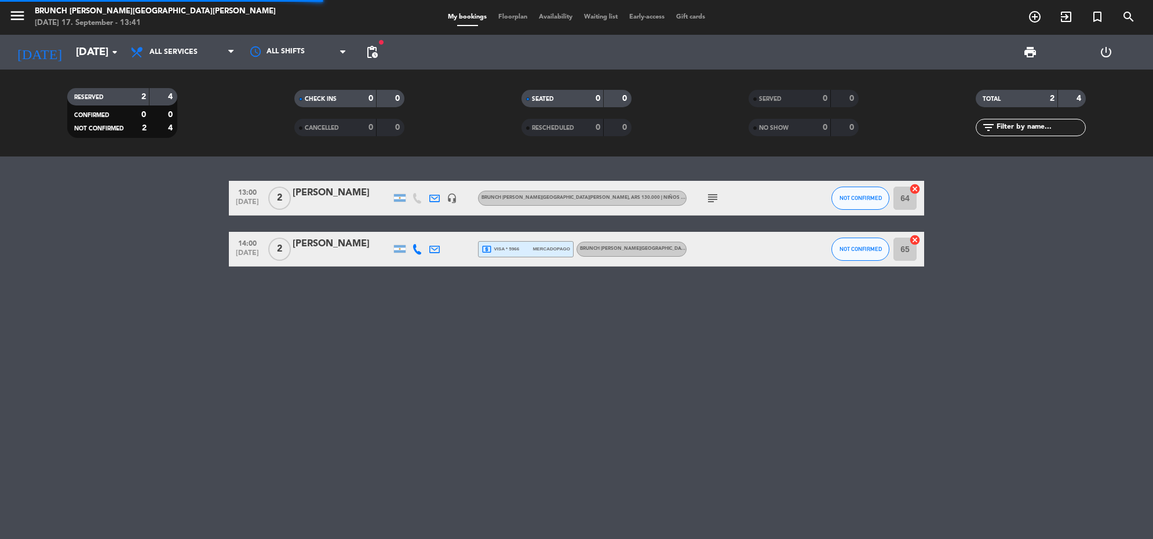
scroll to position [0, 0]
click at [116, 45] on icon "arrow_drop_down" at bounding box center [115, 52] width 14 height 14
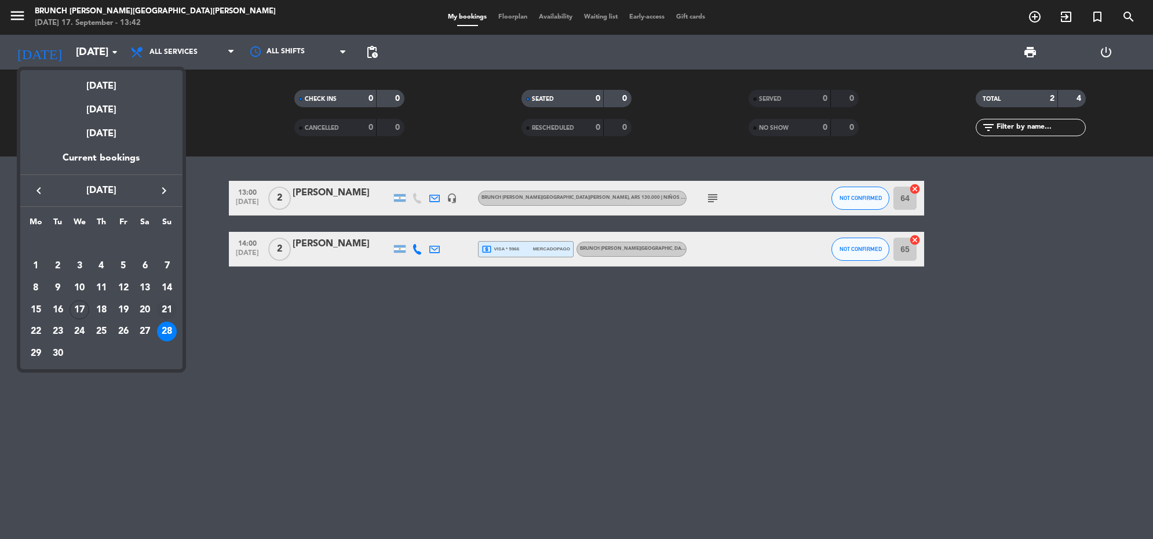
click at [169, 308] on div "21" at bounding box center [167, 310] width 20 height 20
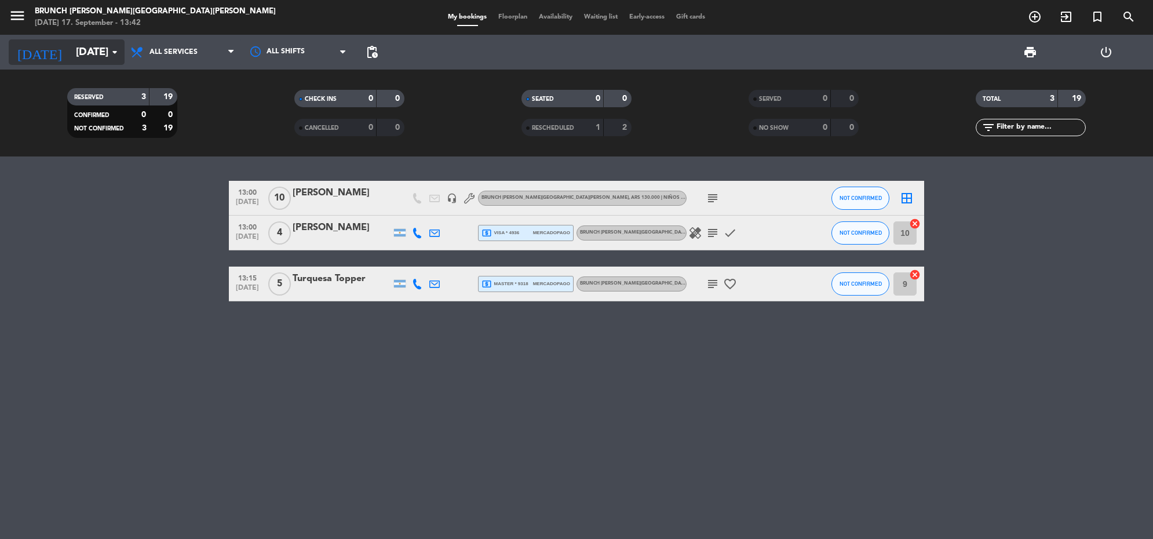
click at [102, 42] on input "[DATE]" at bounding box center [138, 52] width 136 height 24
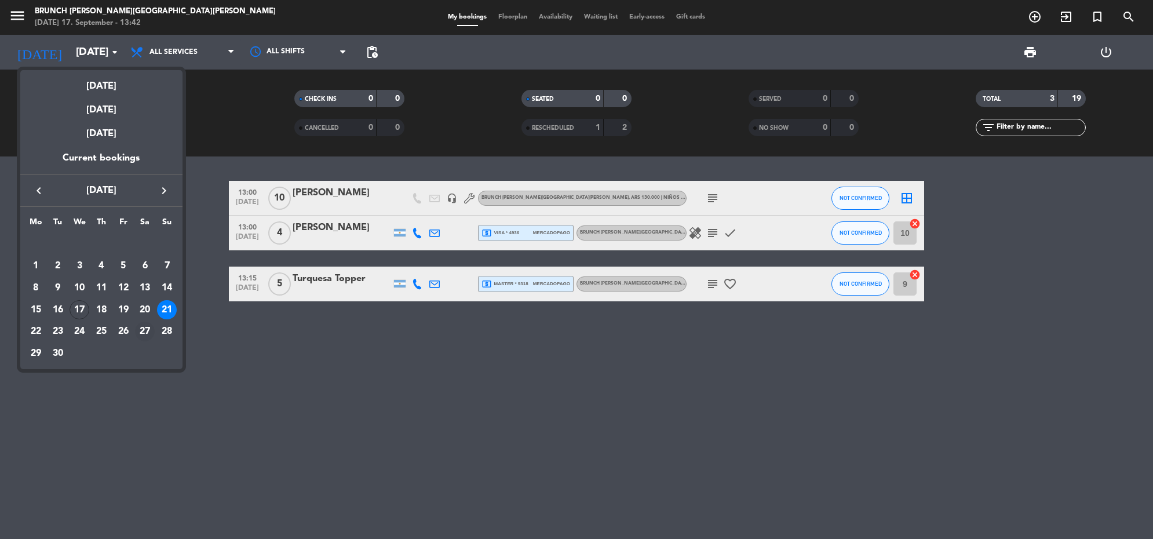
click at [152, 329] on div "27" at bounding box center [145, 332] width 20 height 20
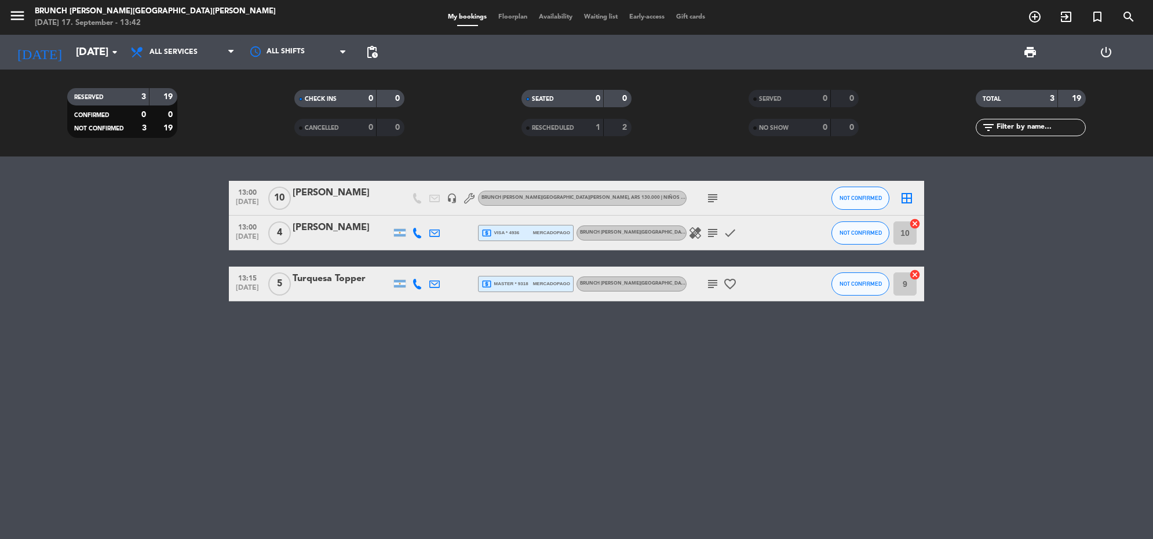
type input "[DATE]"
